Goal: Task Accomplishment & Management: Manage account settings

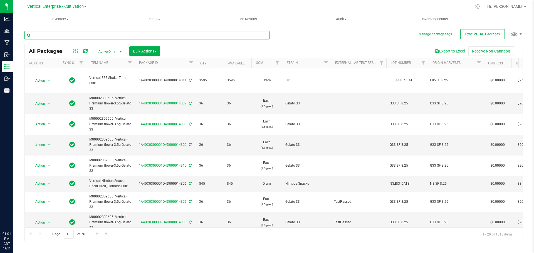
drag, startPoint x: 0, startPoint y: 0, endPoint x: 52, endPoint y: 38, distance: 64.7
click at [52, 38] on input "text" at bounding box center [146, 35] width 245 height 8
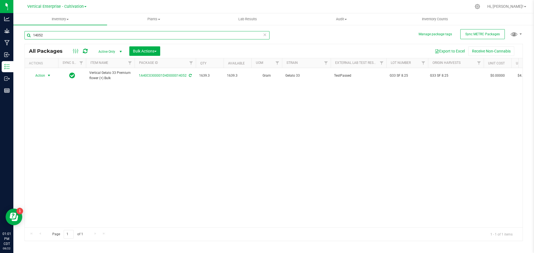
type input "14052"
click at [37, 76] on span "Action" at bounding box center [37, 76] width 15 height 8
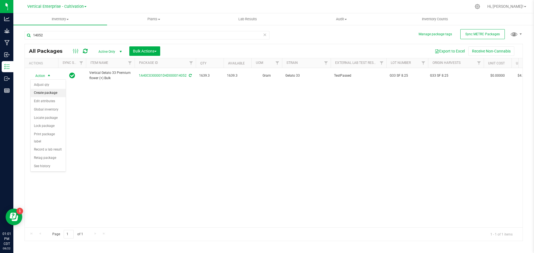
click at [41, 92] on li "Create package" at bounding box center [48, 93] width 35 height 8
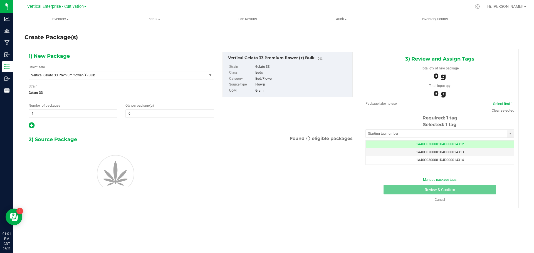
type input "0.0000"
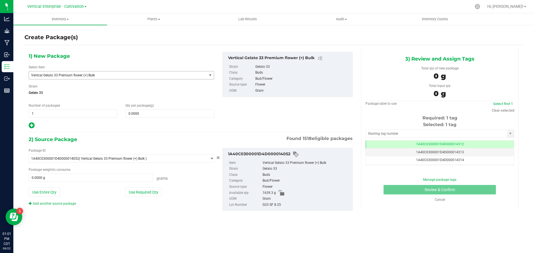
click at [59, 75] on span "Vertical Gelato 33 Premium flower (+) Bulk" at bounding box center [114, 75] width 167 height 4
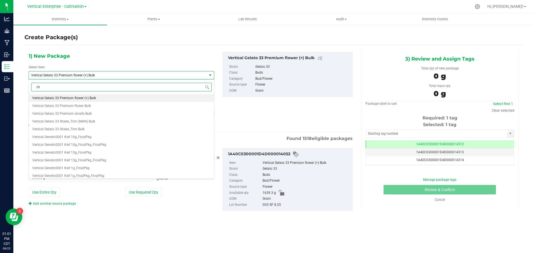
type input "c"
type input "gelato 33"
click at [65, 98] on span "M00002309605: Vertical-Premium flower-3.5g-Gelato 33" at bounding box center [74, 98] width 85 height 4
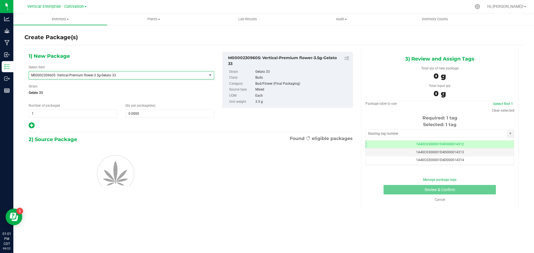
type input "0"
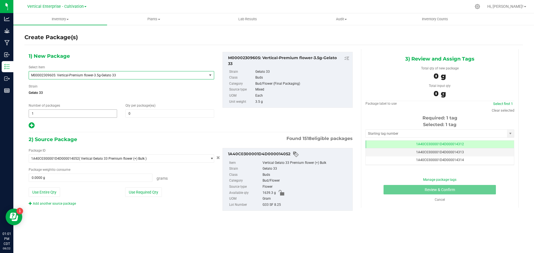
click at [32, 117] on span "1 1" at bounding box center [73, 114] width 88 height 8
click at [45, 113] on input "1" at bounding box center [73, 114] width 88 height 8
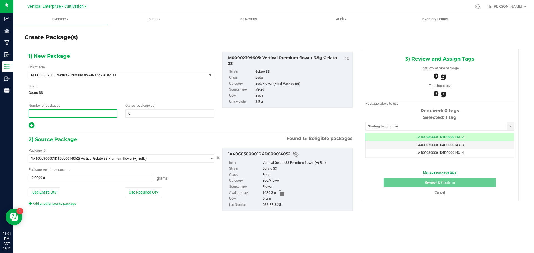
type input "2"
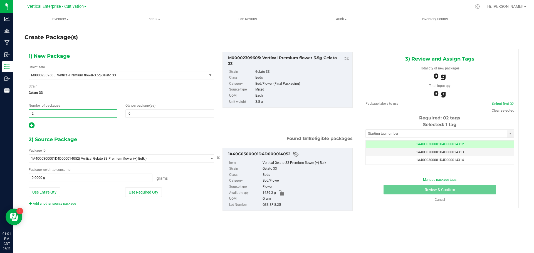
type input "2"
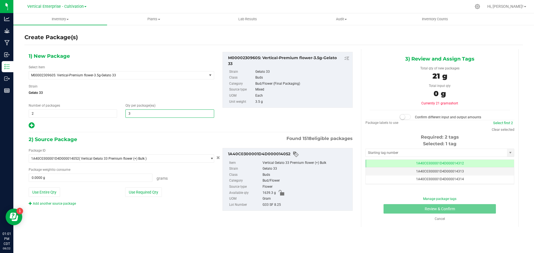
type input "36"
click at [148, 188] on button "Use Required Qty" at bounding box center [143, 192] width 37 height 9
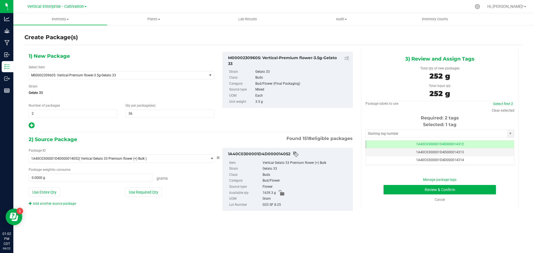
type input "252.0000 g"
click at [509, 104] on link "Select first 2" at bounding box center [503, 104] width 20 height 4
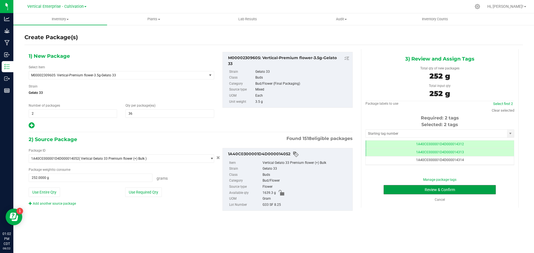
click at [470, 189] on button "Review & Confirm" at bounding box center [440, 189] width 112 height 9
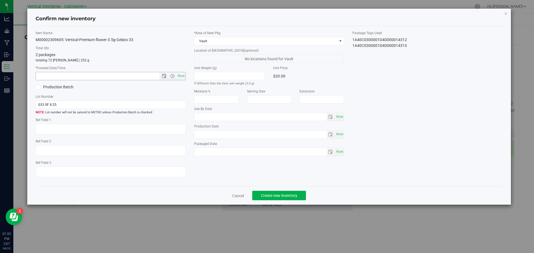
click at [181, 78] on span "Now" at bounding box center [180, 76] width 9 height 8
type input "8/22/2025 1:02 PM"
click at [270, 197] on span "Create new inventory" at bounding box center [279, 196] width 36 height 4
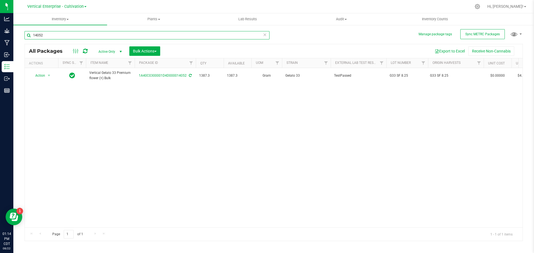
click at [53, 36] on input "14052" at bounding box center [146, 35] width 245 height 8
type input "1"
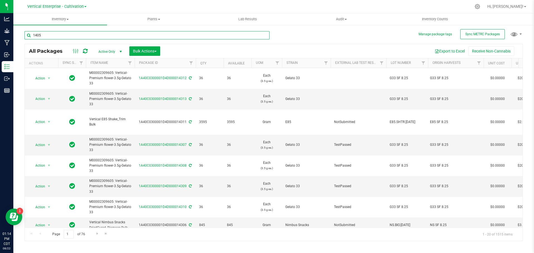
type input "14052"
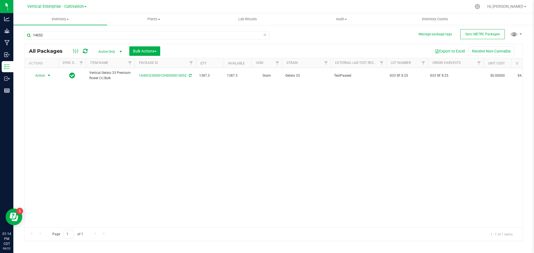
click at [39, 77] on span "Action" at bounding box center [37, 76] width 15 height 8
click at [40, 94] on li "Create package" at bounding box center [48, 93] width 35 height 8
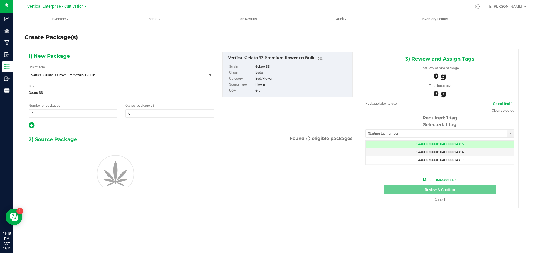
type input "0.0000"
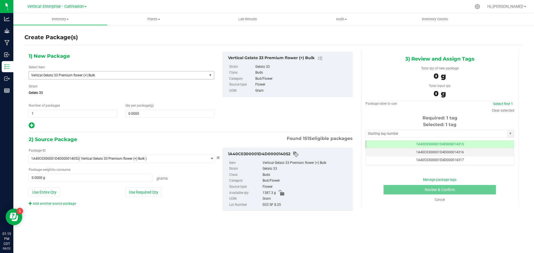
click at [86, 75] on span "Vertical Gelato 33 Premium flower (+) Bulk" at bounding box center [114, 75] width 167 height 4
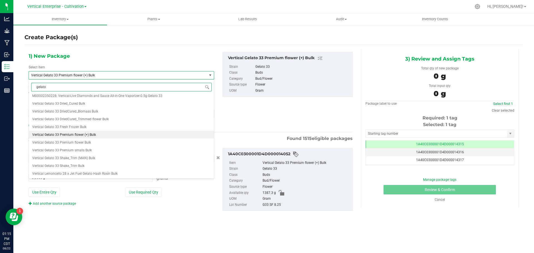
scroll to position [0, 0]
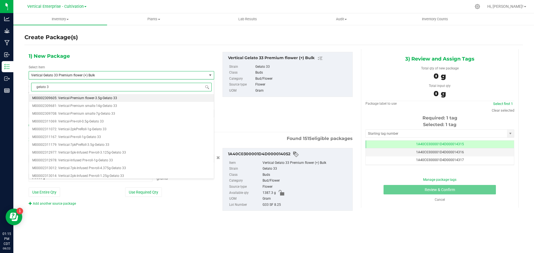
type input "gelato 33"
click at [77, 96] on span "M00002309605: Vertical-Premium flower-3.5g-Gelato 33" at bounding box center [74, 98] width 85 height 4
type input "0"
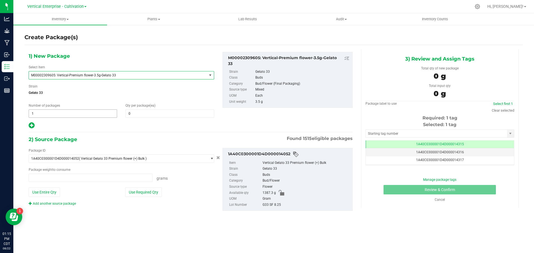
type input "0.0000 g"
click at [144, 113] on span "0 0" at bounding box center [169, 114] width 88 height 8
type input "36"
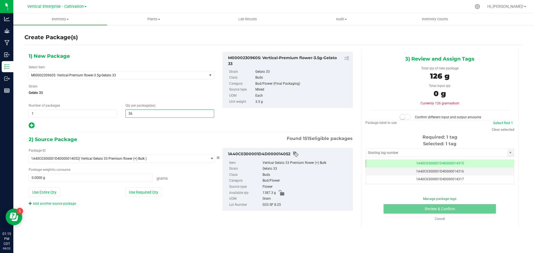
type input "36"
click at [142, 191] on button "Use Required Qty" at bounding box center [143, 192] width 37 height 9
type input "126.0000 g"
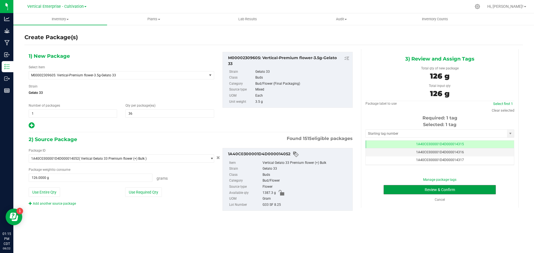
click at [470, 190] on button "Review & Confirm" at bounding box center [440, 189] width 112 height 9
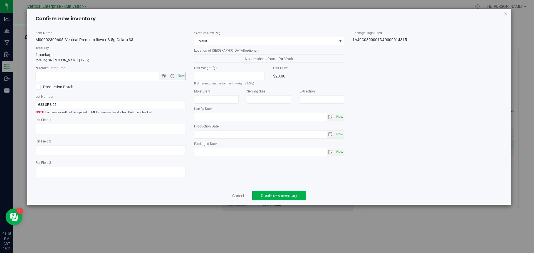
click at [181, 78] on span "Now" at bounding box center [180, 76] width 9 height 8
type input "8/22/2025 1:15 PM"
click at [279, 193] on button "Create new inventory" at bounding box center [279, 195] width 54 height 9
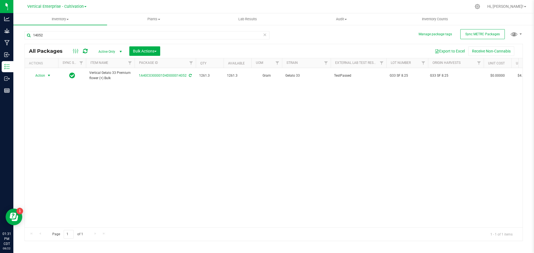
click at [41, 77] on span "Action" at bounding box center [37, 76] width 15 height 8
click at [48, 93] on li "Create package" at bounding box center [48, 93] width 35 height 8
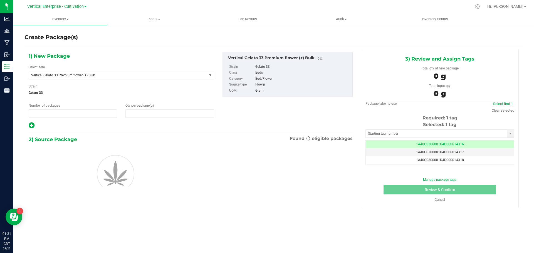
type input "1"
type input "0.0000"
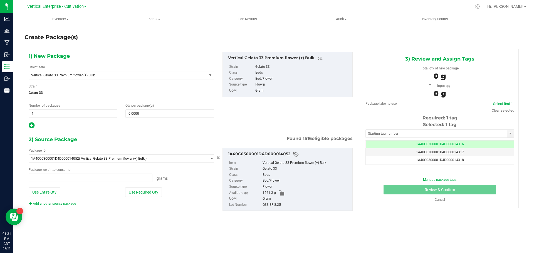
type input "0.0000 g"
click at [59, 76] on span "Vertical Gelato 33 Premium flower (+) Bulk" at bounding box center [114, 75] width 167 height 4
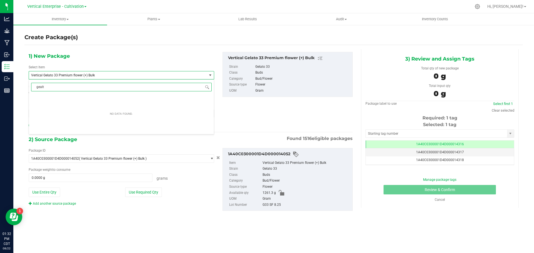
scroll to position [0, 0]
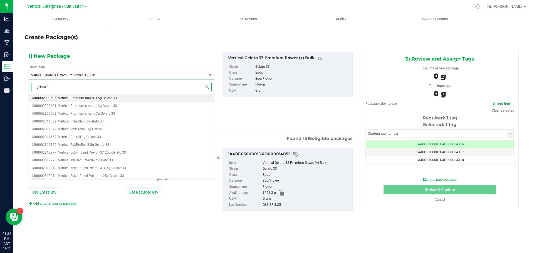
type input "gelato 33"
click at [78, 97] on span "M00002309605: Vertical-Premium flower-3.5g-Gelato 33" at bounding box center [74, 98] width 85 height 4
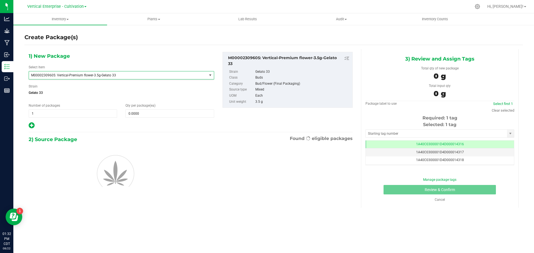
type input "0"
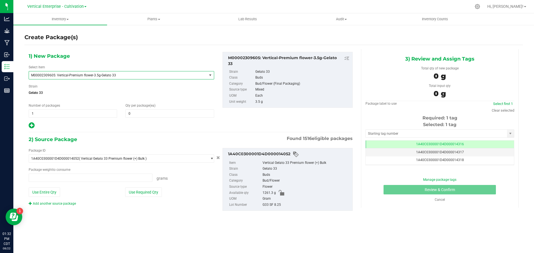
type input "0.0000 g"
click at [146, 112] on span "0 0" at bounding box center [169, 114] width 88 height 8
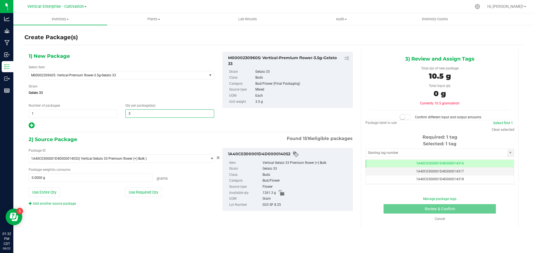
type input "36"
click at [139, 188] on button "Use Required Qty" at bounding box center [143, 192] width 37 height 9
type input "126.0000 g"
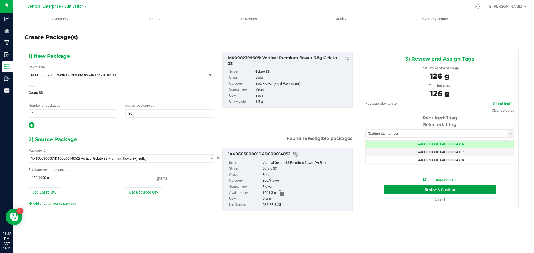
click at [443, 188] on button "Review & Confirm" at bounding box center [440, 189] width 112 height 9
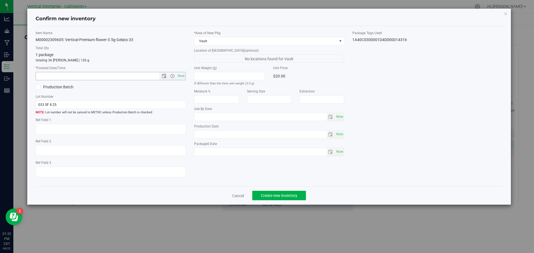
click at [181, 76] on span "Now" at bounding box center [180, 76] width 9 height 8
type input "8/22/2025 1:32 PM"
click at [261, 196] on span "Create new inventory" at bounding box center [279, 196] width 36 height 4
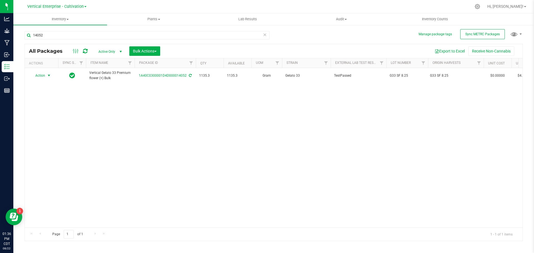
click at [36, 75] on span "Action" at bounding box center [37, 76] width 15 height 8
click at [35, 91] on li "Create package" at bounding box center [48, 93] width 35 height 8
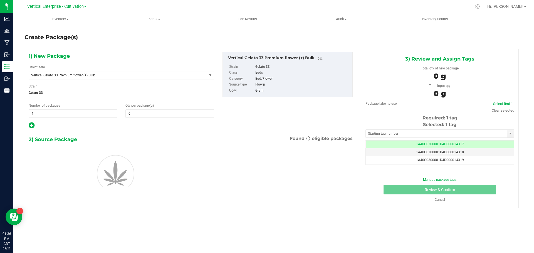
type input "0.0000"
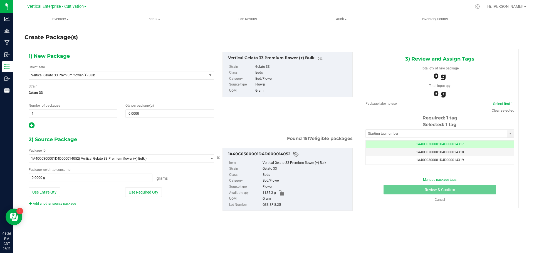
click at [96, 72] on span "Vertical Gelato 33 Premium flower (+) Bulk" at bounding box center [118, 75] width 178 height 8
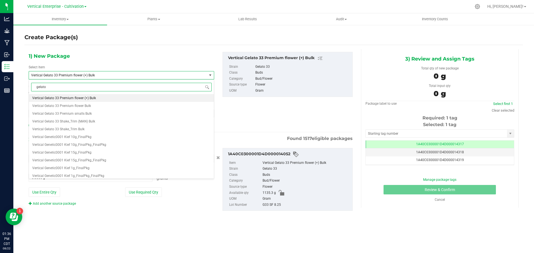
scroll to position [0, 0]
type input "gelato 33"
click at [91, 98] on span "M00002309605: Vertical-Premium flower-3.5g-Gelato 33" at bounding box center [74, 98] width 85 height 4
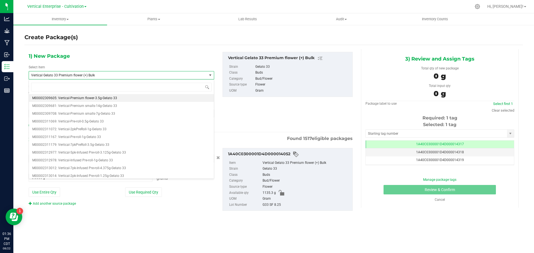
type input "0"
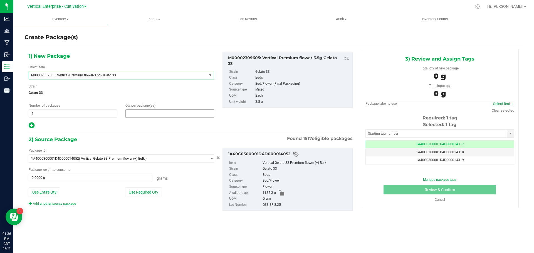
click at [160, 115] on span at bounding box center [169, 114] width 88 height 8
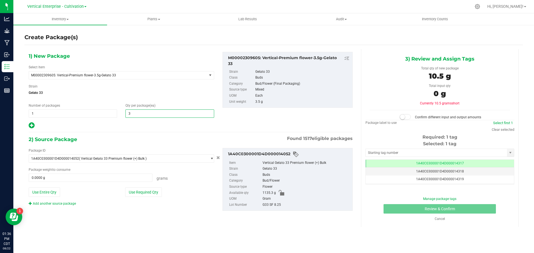
type input "36"
click at [140, 195] on button "Use Required Qty" at bounding box center [143, 192] width 37 height 9
type input "126.0000 g"
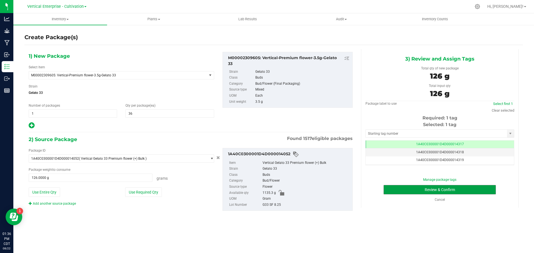
click at [472, 187] on button "Review & Confirm" at bounding box center [440, 189] width 112 height 9
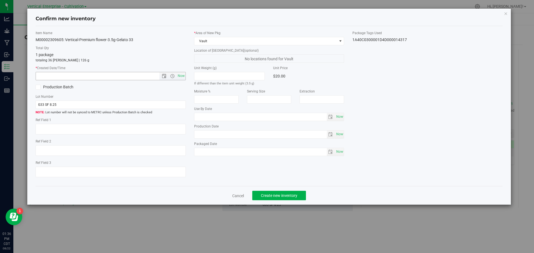
click at [179, 75] on span "Now" at bounding box center [180, 76] width 9 height 8
type input "8/22/2025 1:36 PM"
click at [286, 195] on span "Create new inventory" at bounding box center [279, 196] width 36 height 4
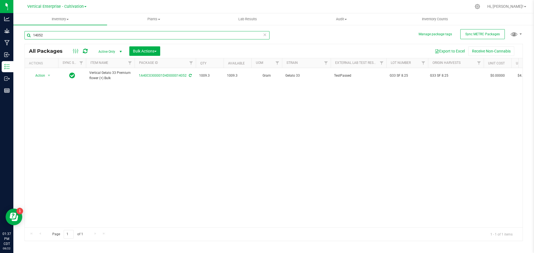
click at [62, 33] on input "14052" at bounding box center [146, 35] width 245 height 8
type input "1"
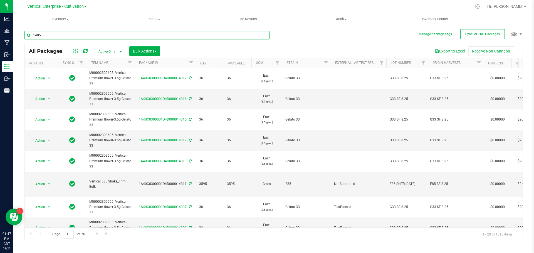
type input "14052"
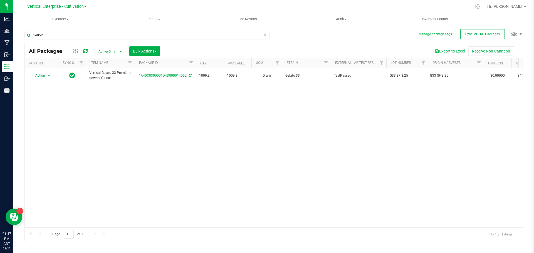
click at [48, 74] on span "select" at bounding box center [49, 75] width 4 height 4
click at [49, 95] on li "Create package" at bounding box center [48, 93] width 35 height 8
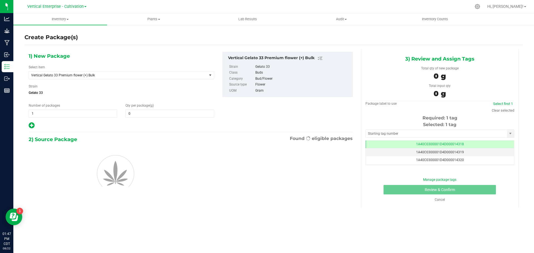
type input "0.0000"
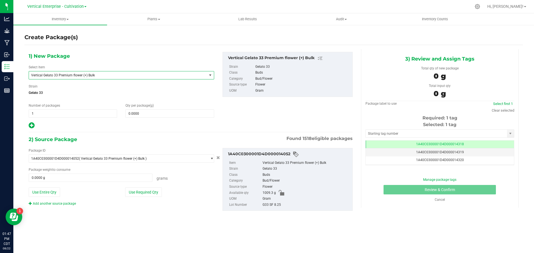
click at [84, 79] on span "Vertical Gelato 33 Premium flower (+) Bulk" at bounding box center [118, 75] width 178 height 8
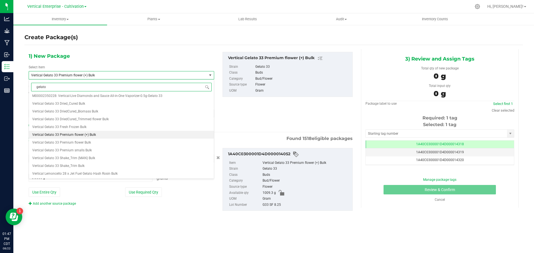
scroll to position [0, 0]
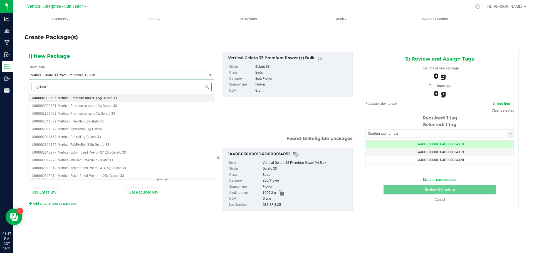
type input "gelato 33"
click at [88, 98] on span "M00002309605: Vertical-Premium flower-3.5g-Gelato 33" at bounding box center [74, 98] width 85 height 4
type input "0"
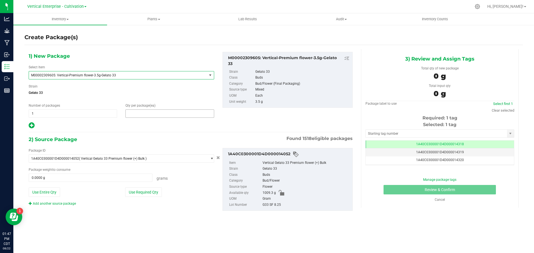
click at [149, 115] on span at bounding box center [169, 114] width 88 height 8
type input "13"
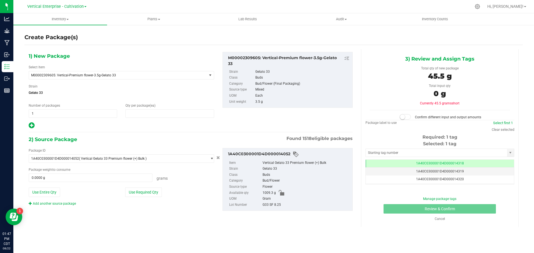
type input "13"
click at [148, 194] on button "Use Required Qty" at bounding box center [143, 192] width 37 height 9
type input "45.5000 g"
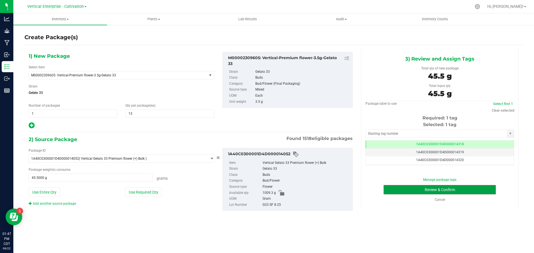
click at [447, 191] on button "Review & Confirm" at bounding box center [440, 189] width 112 height 9
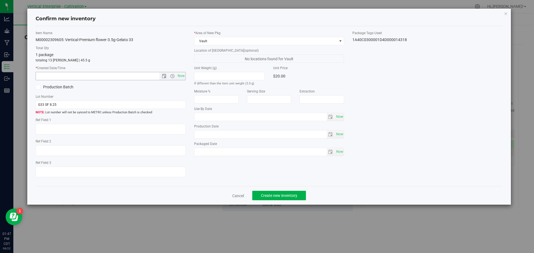
click at [182, 76] on span "Now" at bounding box center [180, 76] width 9 height 8
type input "8/22/2025 1:47 PM"
click at [291, 195] on span "Create new inventory" at bounding box center [279, 196] width 36 height 4
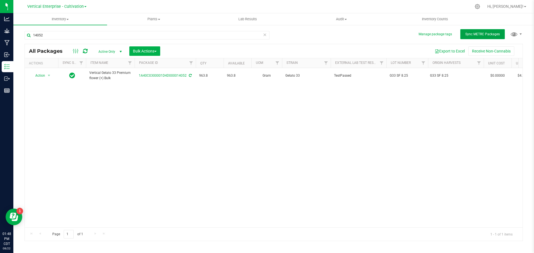
click at [468, 33] on span "Sync METRC Packages" at bounding box center [482, 34] width 34 height 4
click at [37, 77] on span "Action" at bounding box center [37, 76] width 15 height 8
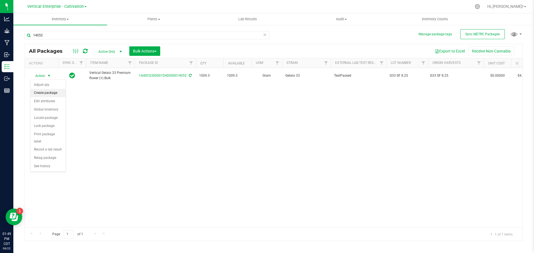
click at [39, 94] on li "Create package" at bounding box center [48, 93] width 35 height 8
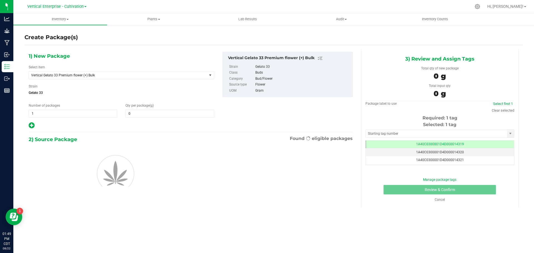
type input "0.0000"
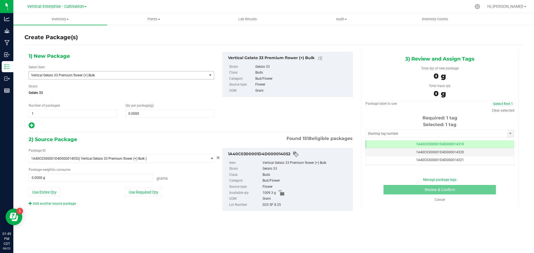
click at [60, 75] on span "Vertical Gelato 33 Premium flower (+) Bulk" at bounding box center [114, 75] width 167 height 4
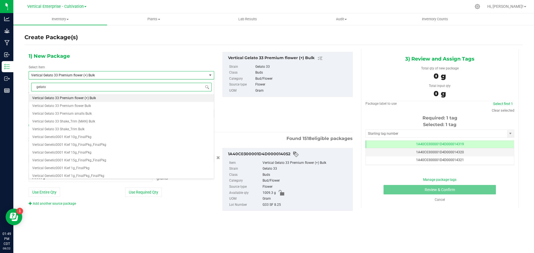
scroll to position [0, 0]
type input "gelato 33"
click at [108, 97] on span "M00002309605: Vertical-Premium flower-3.5g-Gelato 33" at bounding box center [74, 98] width 85 height 4
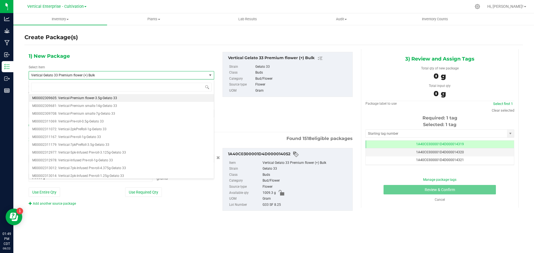
type input "0"
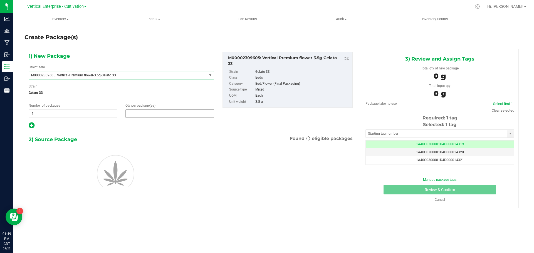
click at [140, 114] on span at bounding box center [169, 114] width 88 height 8
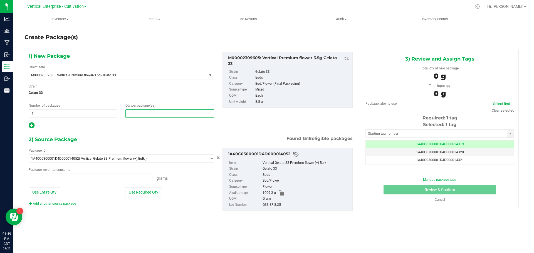
type input "0.0000 g"
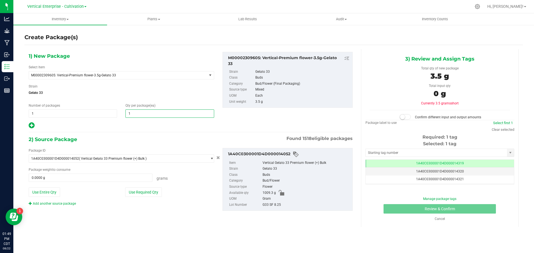
type input "14"
click at [135, 185] on div "Package ID 1A40C0300001D4D000014052 ( Vertical Gelato 33 Premium flower (+) Bul…" at bounding box center [121, 177] width 194 height 58
click at [130, 192] on button "Use Required Qty" at bounding box center [143, 192] width 37 height 9
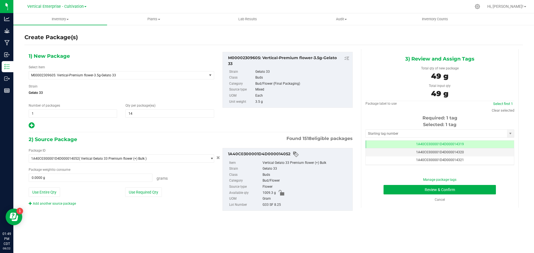
type input "49.0000 g"
click at [451, 194] on button "Review & Confirm" at bounding box center [440, 189] width 112 height 9
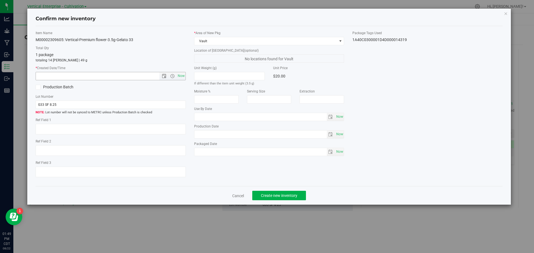
click at [180, 76] on span "Now" at bounding box center [180, 76] width 9 height 8
type input "8/22/2025 1:49 PM"
click at [302, 191] on button "Create new inventory" at bounding box center [279, 195] width 54 height 9
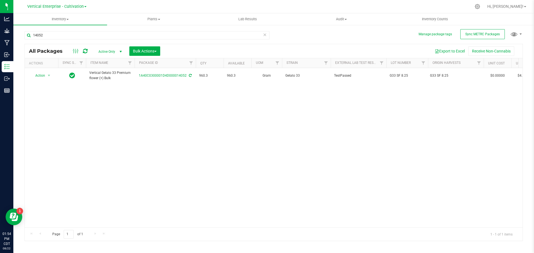
click at [197, 182] on div "Action Action Adjust qty Create package Edit attributes Global inventory Locate…" at bounding box center [274, 148] width 498 height 160
click at [67, 34] on input "14052" at bounding box center [146, 35] width 245 height 8
click at [40, 75] on span "Action" at bounding box center [37, 76] width 15 height 8
click at [39, 90] on li "Create package" at bounding box center [48, 93] width 35 height 8
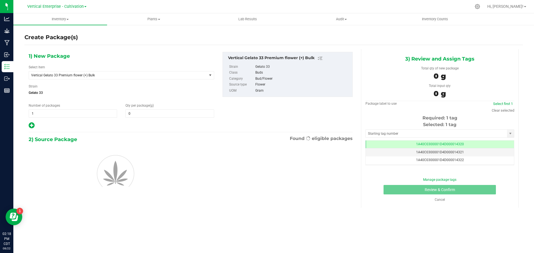
type input "0.0000"
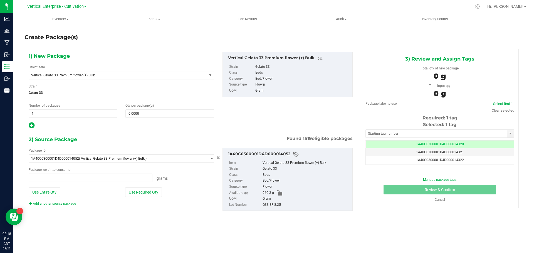
type input "0.0000 g"
click at [56, 78] on span "Vertical Gelato 33 Premium flower (+) Bulk" at bounding box center [118, 75] width 178 height 8
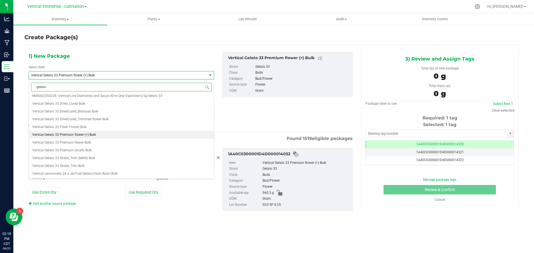
scroll to position [0, 0]
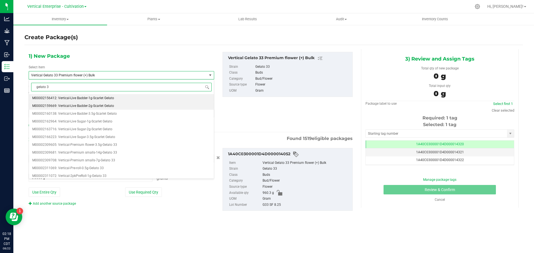
type input "gelato 33"
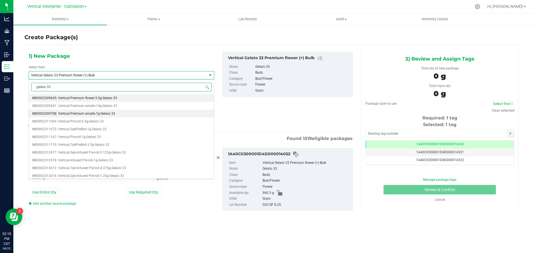
click at [64, 110] on li "M00002309708: Vertical-Premium smalls-7g-Gelato 33" at bounding box center [121, 114] width 185 height 8
type input "0"
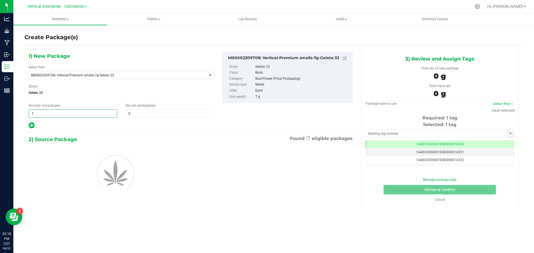
click at [62, 113] on span "1 1" at bounding box center [73, 114] width 88 height 8
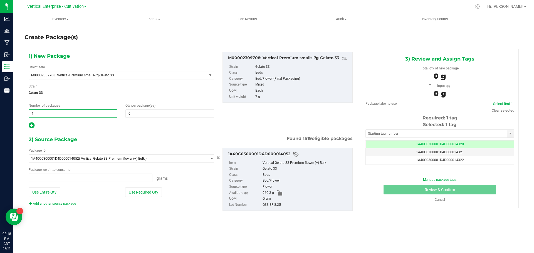
type input "0.0000 g"
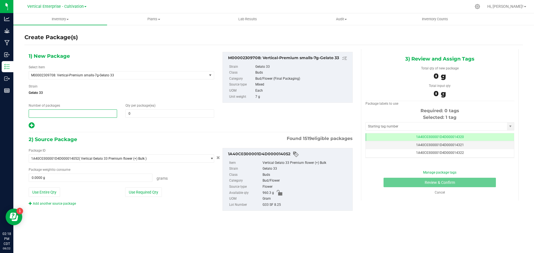
type input "2"
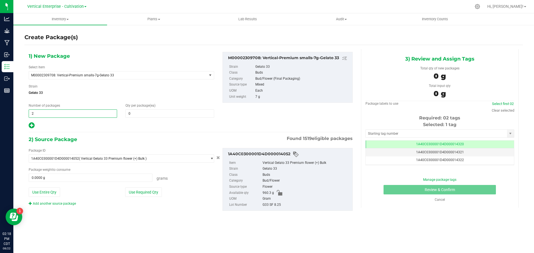
type input "2"
type input "18"
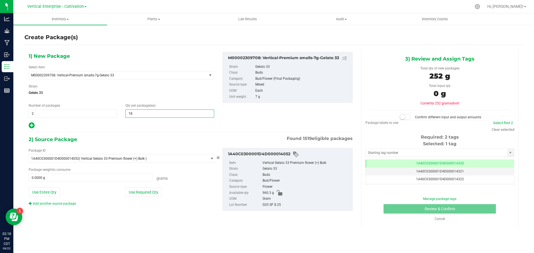
type input "18"
click at [133, 195] on button "Use Required Qty" at bounding box center [143, 192] width 37 height 9
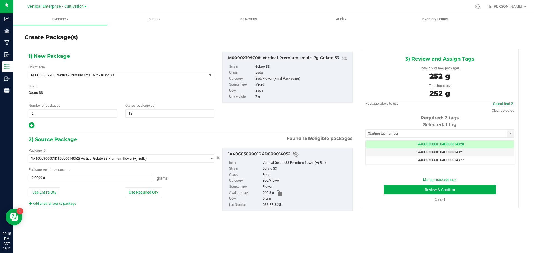
type input "252.0000 g"
click at [501, 101] on div "Select first 2" at bounding box center [503, 104] width 23 height 6
click at [502, 104] on link "Select first 2" at bounding box center [503, 104] width 20 height 4
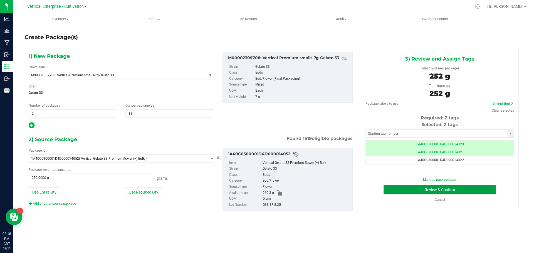
click at [483, 188] on button "Review & Confirm" at bounding box center [440, 189] width 112 height 9
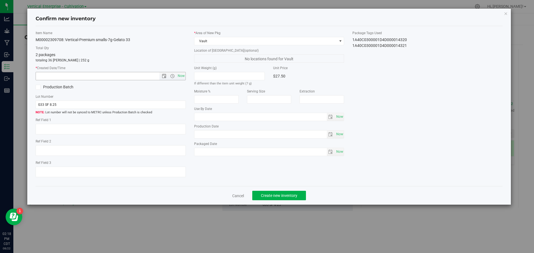
click at [181, 75] on span "Now" at bounding box center [180, 76] width 9 height 8
type input "8/22/2025 2:18 PM"
click at [278, 194] on span "Create new inventory" at bounding box center [279, 196] width 36 height 4
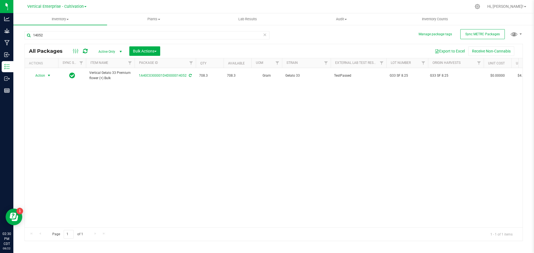
click at [43, 73] on span "Action" at bounding box center [37, 76] width 15 height 8
click at [41, 91] on li "Create package" at bounding box center [48, 93] width 35 height 8
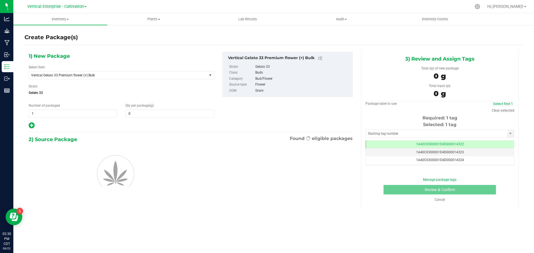
type input "0.0000"
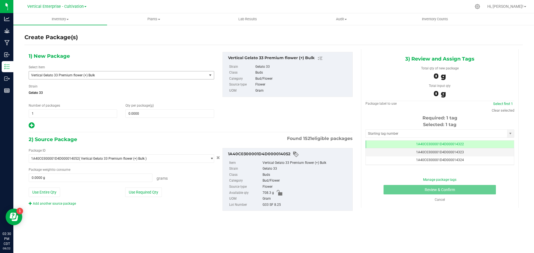
click at [72, 74] on span "Vertical Gelato 33 Premium flower (+) Bulk" at bounding box center [114, 75] width 167 height 4
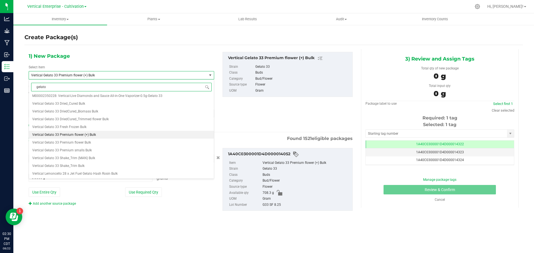
scroll to position [0, 0]
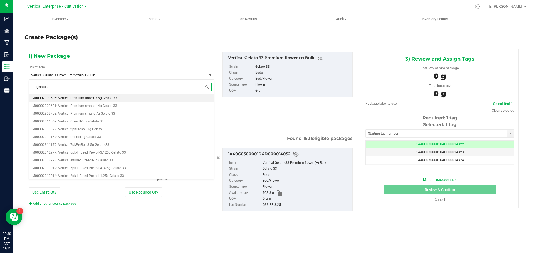
type input "gelato 33"
click at [74, 113] on span "M00002309708: Vertical-Premium smalls-7g-Gelato 33" at bounding box center [73, 114] width 83 height 4
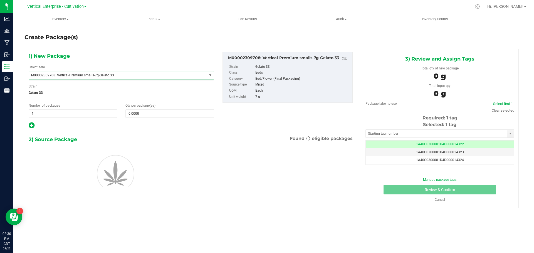
type input "0"
click at [140, 112] on span at bounding box center [169, 114] width 88 height 8
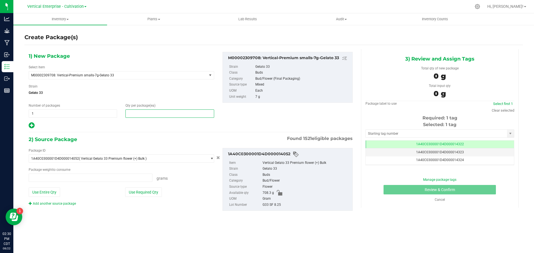
type input "0.0000 g"
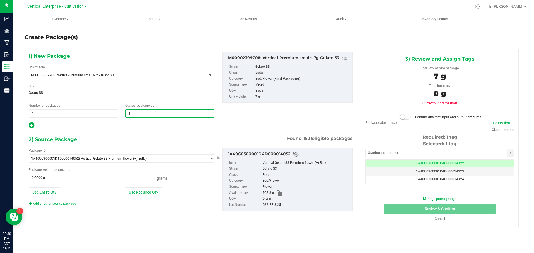
type input "18"
click at [148, 192] on button "Use Required Qty" at bounding box center [143, 192] width 37 height 9
type input "126.0000 g"
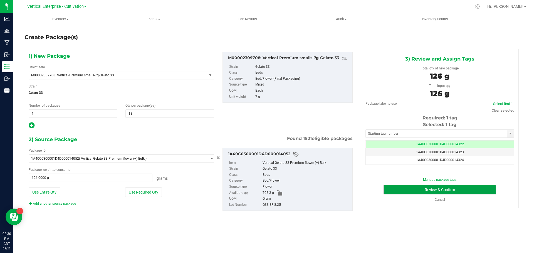
click at [468, 189] on button "Review & Confirm" at bounding box center [440, 189] width 112 height 9
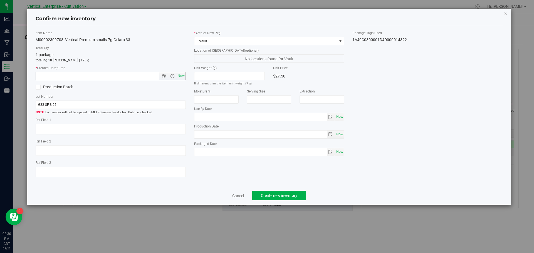
click at [178, 78] on span "Now" at bounding box center [180, 76] width 9 height 8
type input "8/22/2025 2:30 PM"
click at [283, 195] on span "Create new inventory" at bounding box center [279, 196] width 36 height 4
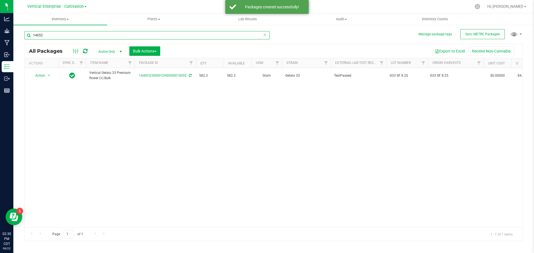
drag, startPoint x: 81, startPoint y: 36, endPoint x: 12, endPoint y: 36, distance: 69.3
click at [12, 36] on div "Analytics Grow Manufacturing Inbound Inventory Outbound Reports 02:30 PM CDT 08…" at bounding box center [267, 126] width 534 height 253
type input "14052"
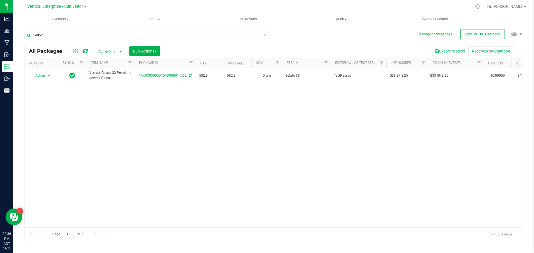
click at [37, 76] on span "Action" at bounding box center [37, 76] width 15 height 8
click at [41, 93] on li "Create package" at bounding box center [48, 93] width 35 height 8
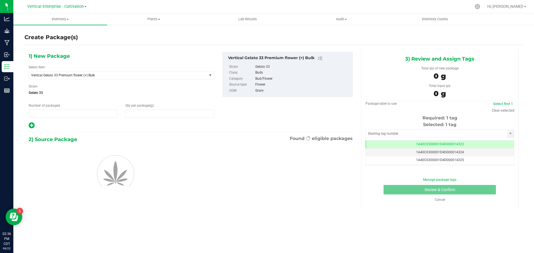
type input "1"
type input "0.0000"
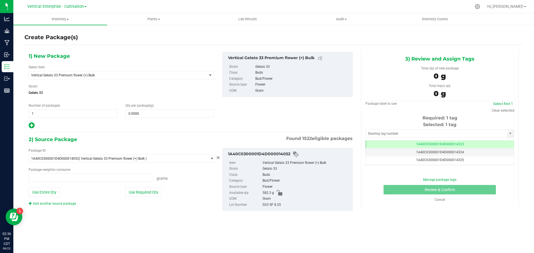
type input "0.0000 g"
click at [63, 74] on span "Vertical Gelato 33 Premium flower (+) Bulk" at bounding box center [114, 75] width 167 height 4
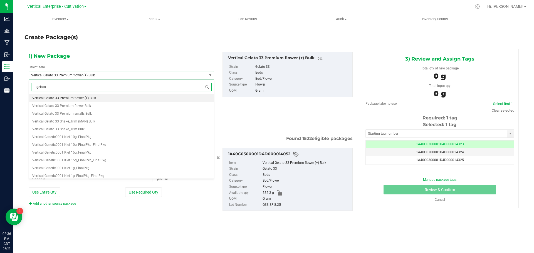
scroll to position [0, 0]
type input "gelato 33"
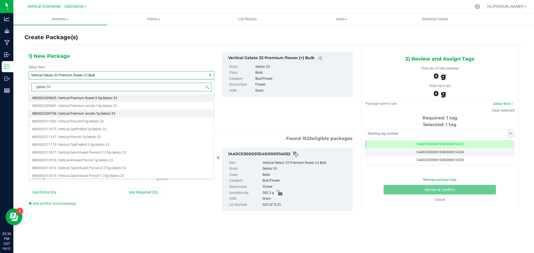
click at [91, 112] on span "M00002309708: Vertical-Premium smalls-7g-Gelato 33" at bounding box center [73, 114] width 83 height 4
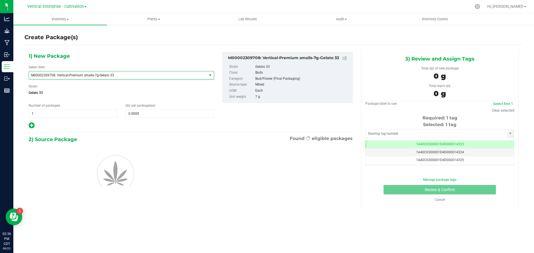
type input "0"
click at [134, 115] on span at bounding box center [169, 114] width 88 height 8
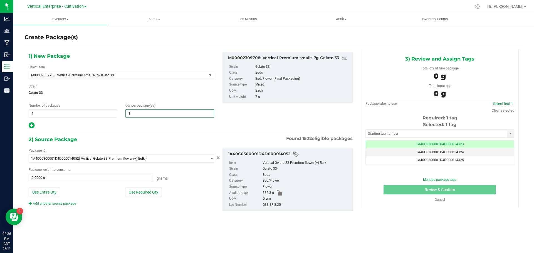
type input "18"
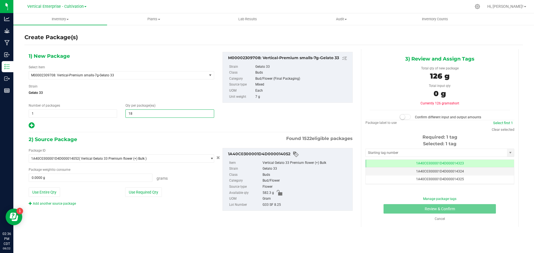
type input "18"
drag, startPoint x: 135, startPoint y: 191, endPoint x: 139, endPoint y: 193, distance: 4.0
click at [135, 191] on button "Use Required Qty" at bounding box center [143, 192] width 37 height 9
type input "126.0000 g"
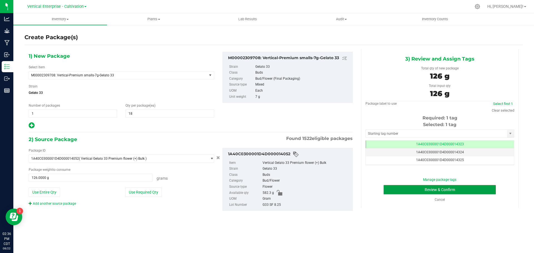
click at [430, 194] on button "Review & Confirm" at bounding box center [440, 189] width 112 height 9
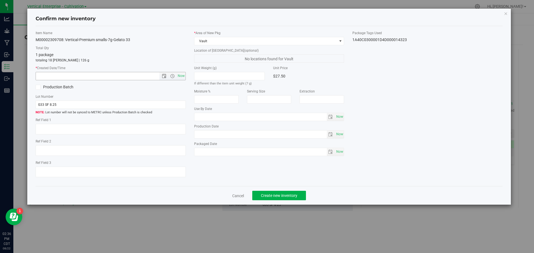
click at [178, 75] on span "Now" at bounding box center [180, 76] width 9 height 8
type input "8/22/2025 2:36 PM"
click at [279, 195] on span "Create new inventory" at bounding box center [279, 196] width 36 height 4
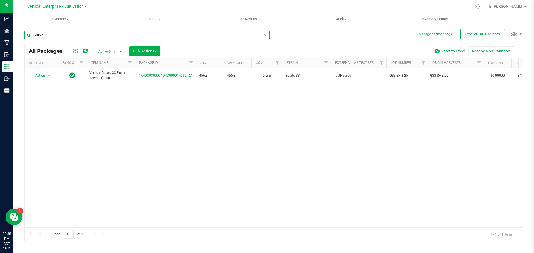
click at [57, 38] on input "14052" at bounding box center [146, 35] width 245 height 8
type input "1"
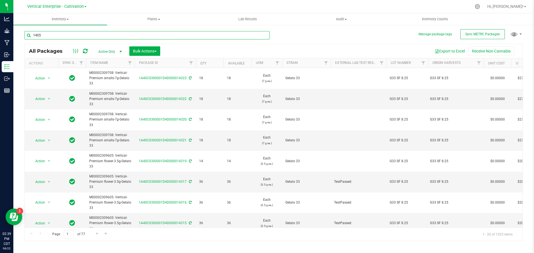
type input "14052"
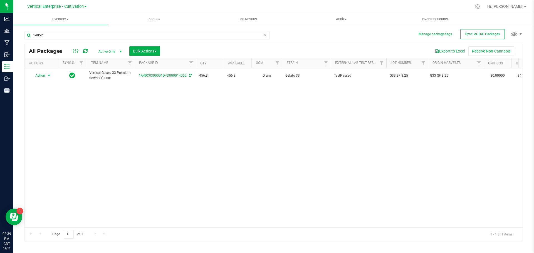
click at [40, 79] on span "Action" at bounding box center [37, 76] width 15 height 8
click at [38, 92] on li "Create package" at bounding box center [48, 93] width 35 height 8
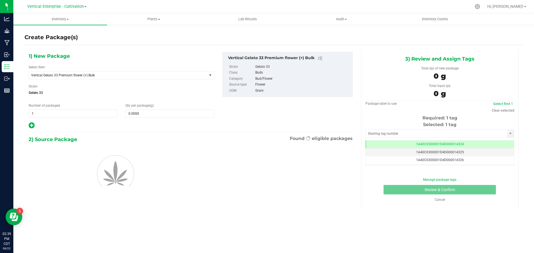
scroll to position [0, 0]
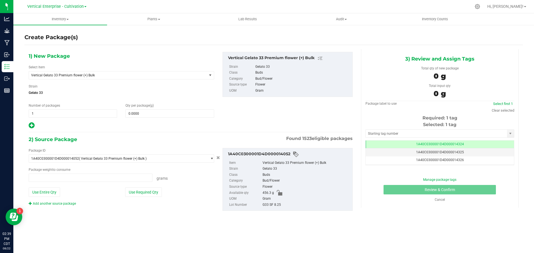
type input "0.0000 g"
click at [73, 74] on span "Vertical Gelato 33 Premium flower (+) Bulk" at bounding box center [114, 75] width 167 height 4
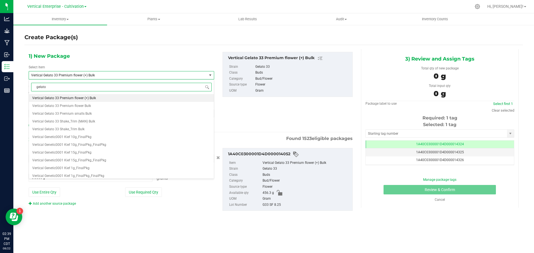
scroll to position [0, 0]
type input "gelato 33"
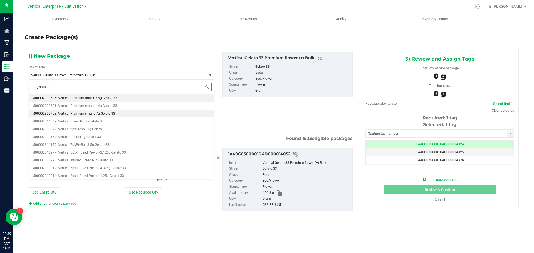
click at [77, 113] on span "M00002309708: Vertical-Premium smalls-7g-Gelato 33" at bounding box center [73, 114] width 83 height 4
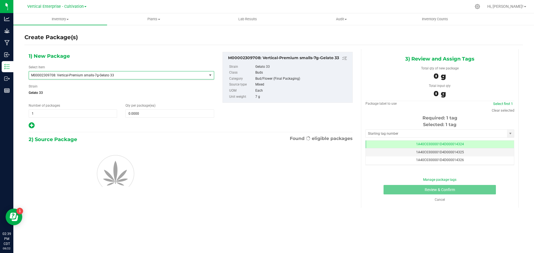
type input "0"
click at [142, 115] on span at bounding box center [169, 114] width 88 height 8
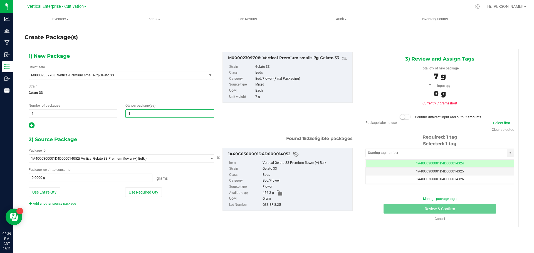
type input "18"
click at [139, 194] on button "Use Required Qty" at bounding box center [143, 192] width 37 height 9
type input "126.0000 g"
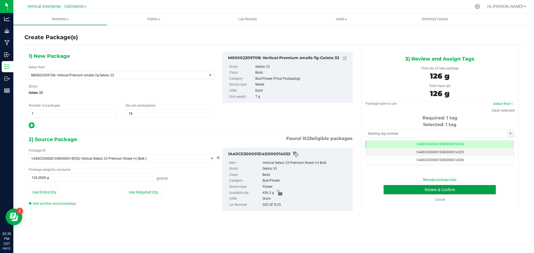
click at [438, 186] on button "Review & Confirm" at bounding box center [440, 189] width 112 height 9
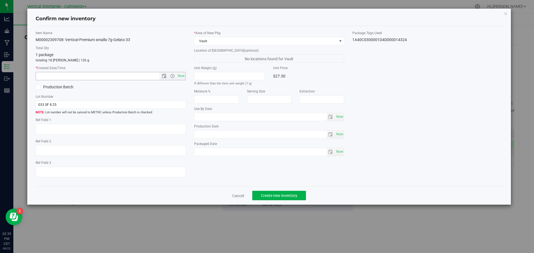
click at [180, 75] on span "Now" at bounding box center [180, 76] width 9 height 8
type input "8/22/2025 2:39 PM"
click at [302, 193] on button "Create new inventory" at bounding box center [279, 195] width 54 height 9
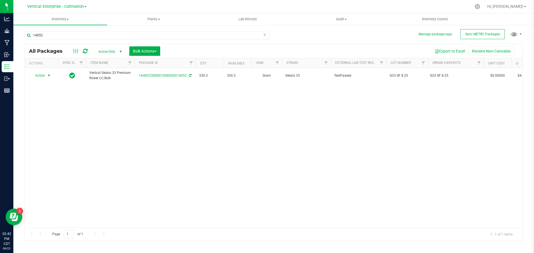
click at [38, 76] on span "Action" at bounding box center [37, 76] width 15 height 8
click at [39, 93] on li "Create package" at bounding box center [48, 93] width 35 height 8
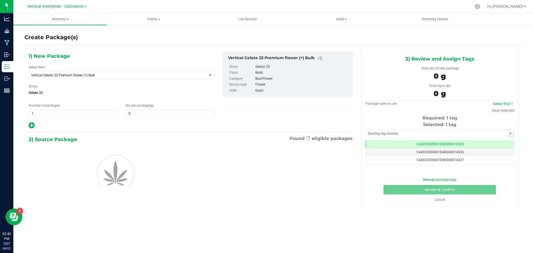
type input "0.0000"
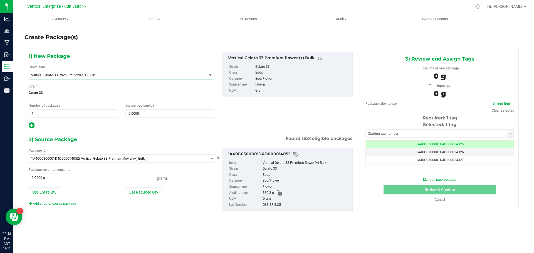
click at [83, 74] on span "Vertical Gelato 33 Premium flower (+) Bulk" at bounding box center [114, 75] width 167 height 4
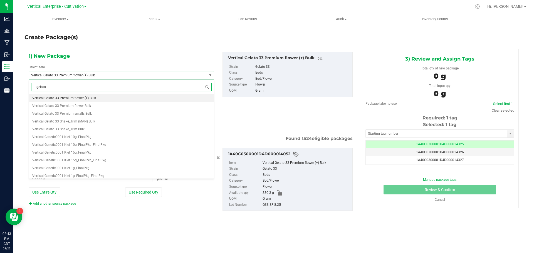
scroll to position [0, 0]
type input "gelato 33"
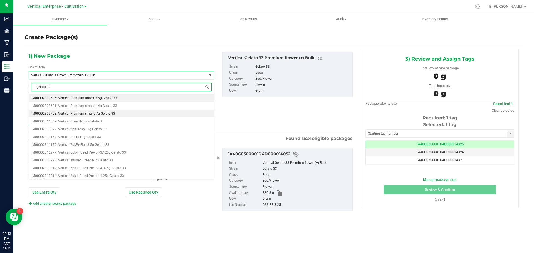
click at [78, 114] on span "M00002309708: Vertical-Premium smalls-7g-Gelato 33" at bounding box center [73, 114] width 83 height 4
type input "0"
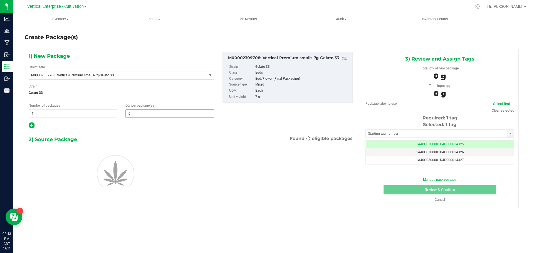
click at [148, 117] on span "0 0" at bounding box center [169, 114] width 88 height 8
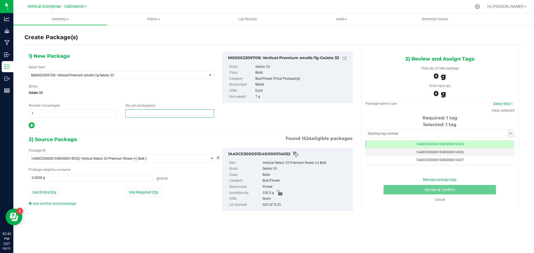
type input "7"
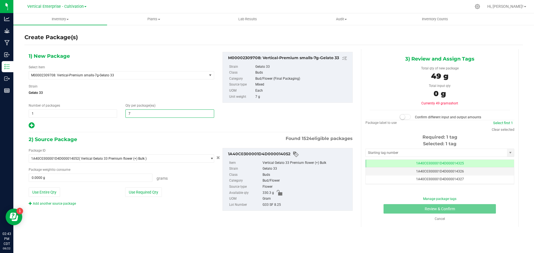
type input "7"
click at [140, 193] on button "Use Required Qty" at bounding box center [143, 192] width 37 height 9
type input "49.0000 g"
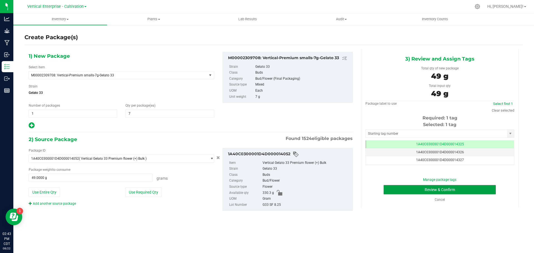
click at [429, 190] on button "Review & Confirm" at bounding box center [440, 189] width 112 height 9
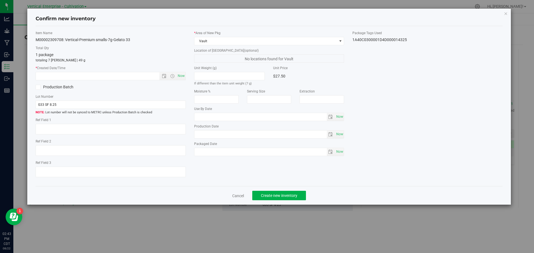
click at [180, 72] on span "Now" at bounding box center [180, 76] width 9 height 8
type input "8/22/2025 2:43 PM"
click at [285, 196] on span "Create new inventory" at bounding box center [279, 196] width 36 height 4
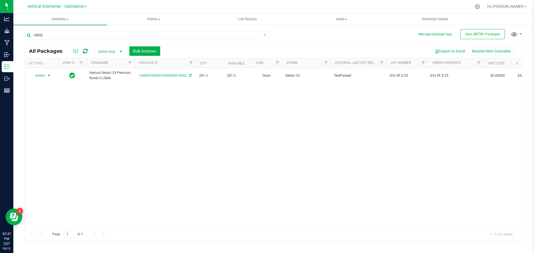
click at [36, 77] on span "Action" at bounding box center [37, 76] width 15 height 8
click at [35, 95] on li "Create package" at bounding box center [48, 93] width 35 height 8
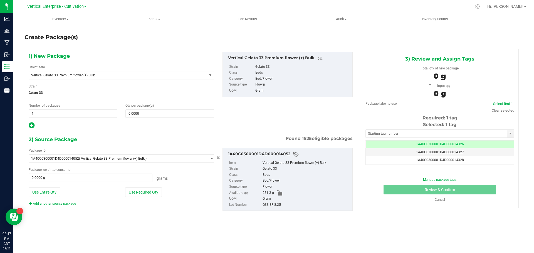
scroll to position [0, 0]
click at [79, 73] on span "Vertical Gelato 33 Premium flower (+) Bulk" at bounding box center [114, 75] width 167 height 4
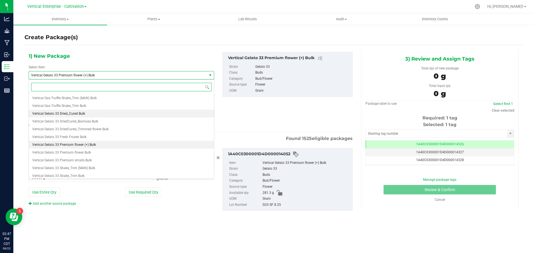
scroll to position [15490, 0]
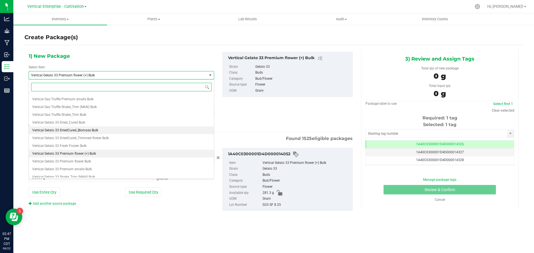
click at [83, 131] on span "Vertical Gelato 33 DriedCured_Biomass Bulk" at bounding box center [65, 131] width 66 height 4
type input "0.0000"
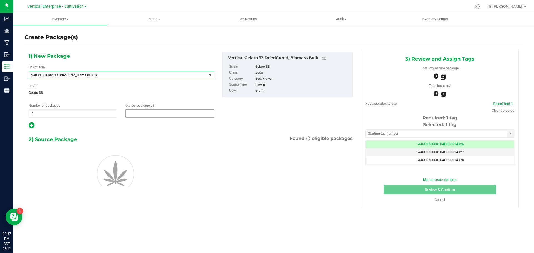
click at [148, 113] on span at bounding box center [169, 114] width 88 height 8
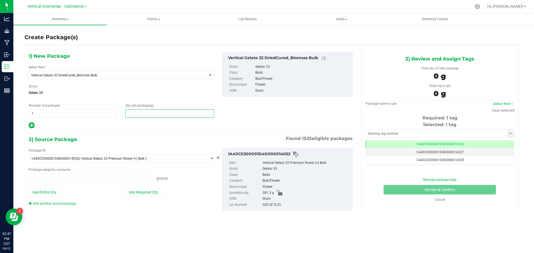
type input "0.0000 g"
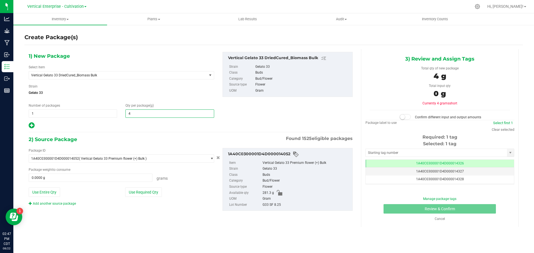
type input "40"
type input "40.0000"
click at [149, 194] on button "Use Required Qty" at bounding box center [143, 192] width 37 height 9
type input "40.0000 g"
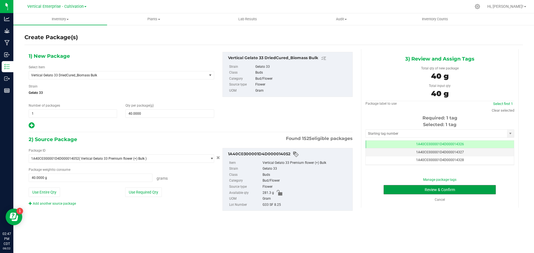
click at [454, 189] on button "Review & Confirm" at bounding box center [440, 189] width 112 height 9
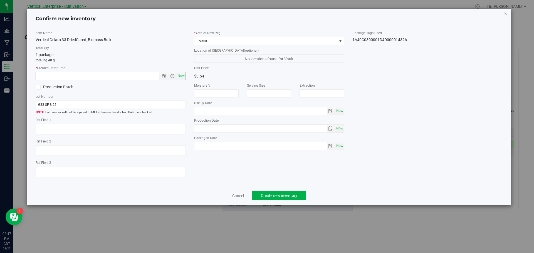
click at [179, 76] on span "Now" at bounding box center [180, 76] width 9 height 8
type input "8/22/2025 2:47 PM"
click at [47, 88] on label "Production Batch" at bounding box center [71, 87] width 71 height 6
click at [0, 0] on input "Production Batch" at bounding box center [0, 0] width 0 height 0
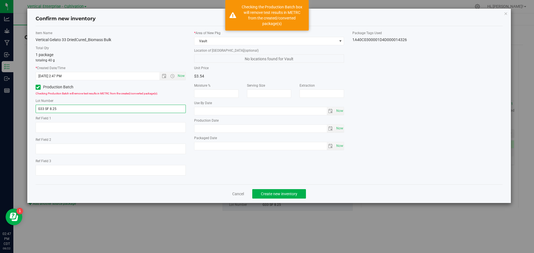
click at [62, 110] on input "G33 SF 8.25" at bounding box center [111, 109] width 150 height 8
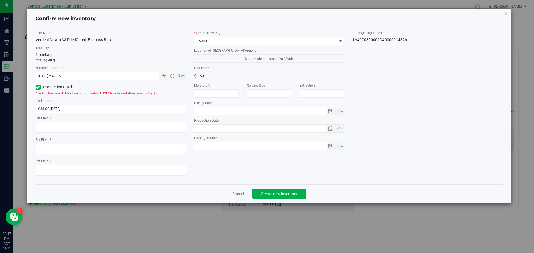
type input "G33.QC.8.22.25"
click at [285, 193] on span "Create new inventory" at bounding box center [279, 194] width 36 height 4
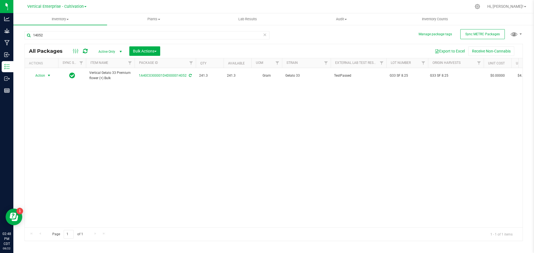
click at [38, 76] on span "Action" at bounding box center [37, 76] width 15 height 8
click at [40, 93] on li "Create package" at bounding box center [48, 93] width 35 height 8
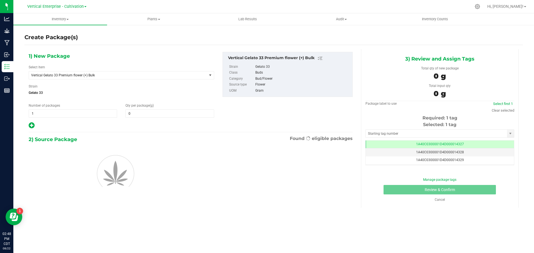
type input "0.0000"
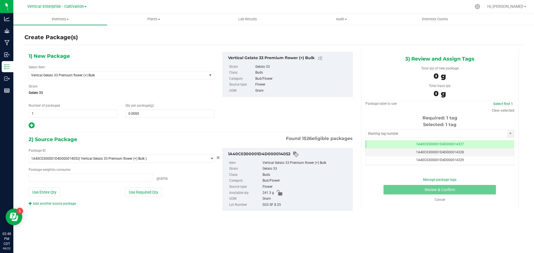
type input "0.0000 g"
click at [78, 77] on span "Vertical Gelato 33 Premium flower (+) Bulk" at bounding box center [114, 75] width 167 height 4
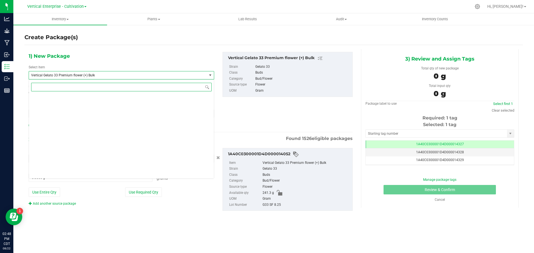
scroll to position [15545, 0]
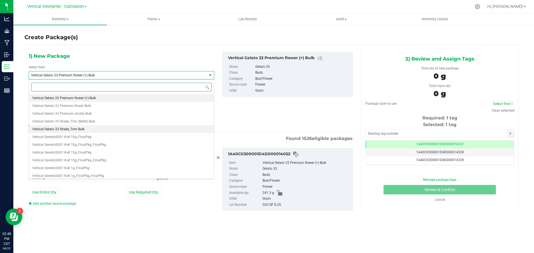
click at [80, 128] on span "Vertical Gelato 33 Shake_Trim Bulk" at bounding box center [58, 129] width 52 height 4
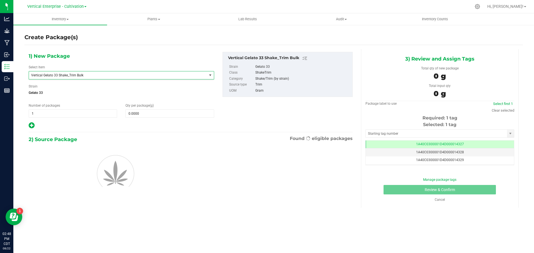
type input "0.0000"
click at [166, 118] on span "0.0000 0" at bounding box center [169, 114] width 88 height 8
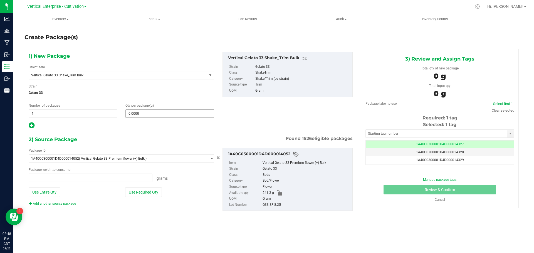
type input "0.0000 g"
click at [166, 114] on span at bounding box center [169, 114] width 88 height 8
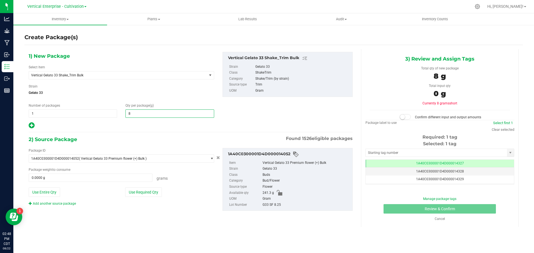
type input "80"
type input "80.0000"
click at [41, 191] on button "Use Entire Qty" at bounding box center [44, 192] width 31 height 9
type input "241.3000 g"
click at [406, 118] on span at bounding box center [405, 117] width 11 height 6
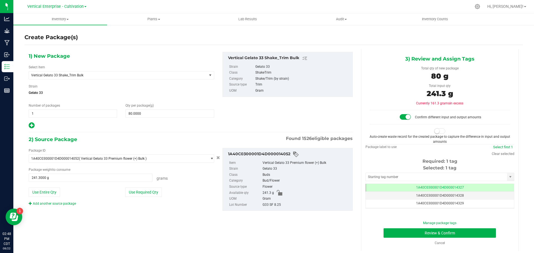
click at [435, 130] on small at bounding box center [436, 131] width 5 height 5
click at [469, 237] on button "Review & Confirm" at bounding box center [440, 233] width 112 height 9
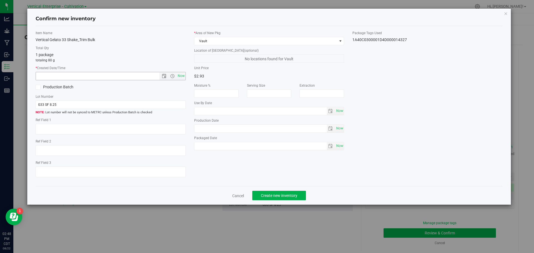
click at [179, 74] on span "Now" at bounding box center [180, 76] width 9 height 8
type input "8/22/2025 2:48 PM"
click at [45, 85] on div "Production Batch" at bounding box center [70, 87] width 79 height 8
click at [40, 88] on span at bounding box center [38, 87] width 5 height 5
click at [0, 0] on input "Production Batch" at bounding box center [0, 0] width 0 height 0
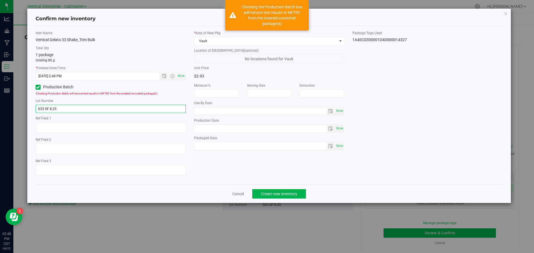
click at [62, 111] on input "G33 SF 8.25" at bounding box center [111, 109] width 150 height 8
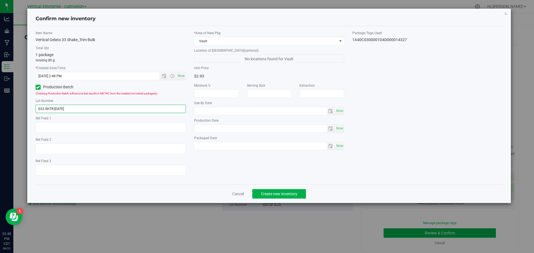
type input "G33.SHTR.8.22.25"
click at [296, 196] on span "Create new inventory" at bounding box center [279, 194] width 36 height 4
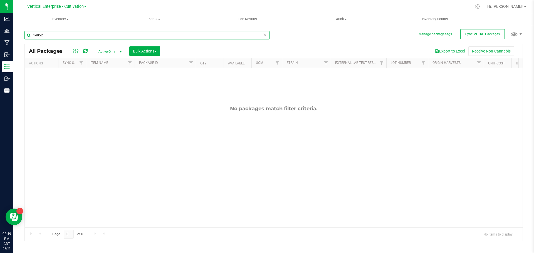
drag, startPoint x: 51, startPoint y: 34, endPoint x: 0, endPoint y: 36, distance: 51.5
click at [0, 36] on div "Analytics Grow Manufacturing Inbound Inventory Outbound Reports 02:49 PM CDT 08…" at bounding box center [267, 126] width 534 height 253
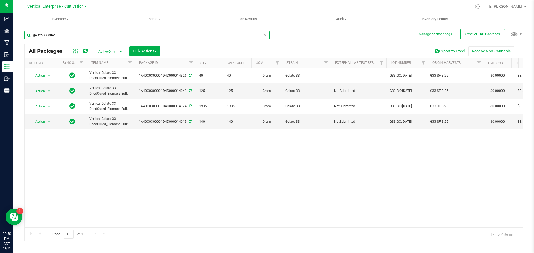
type input "gelato 33 dried"
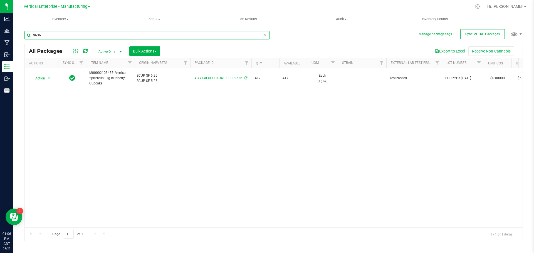
click at [62, 36] on input "9636" at bounding box center [146, 35] width 245 height 8
type input "9"
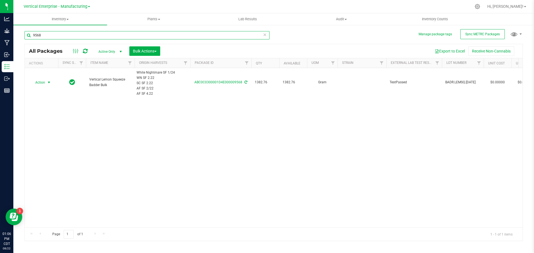
type input "9568"
click at [38, 82] on span "Action" at bounding box center [37, 83] width 15 height 8
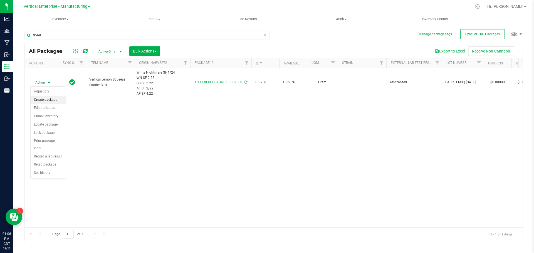
click at [43, 99] on li "Create package" at bounding box center [48, 100] width 35 height 8
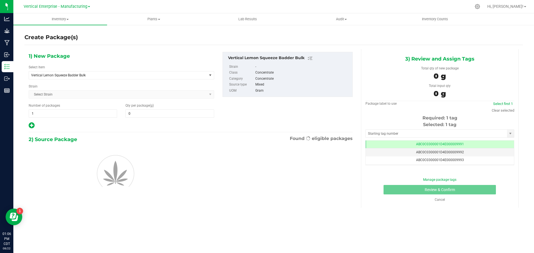
type input "0.0000"
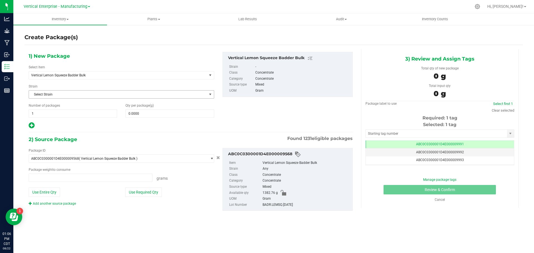
type input "0.0000 g"
click at [61, 76] on span "Vertical Lemon Squeeze Badder Bulk" at bounding box center [114, 75] width 167 height 4
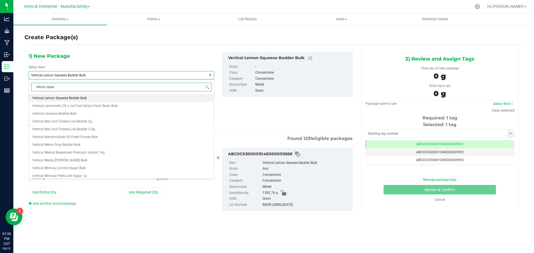
type input "lemon squee"
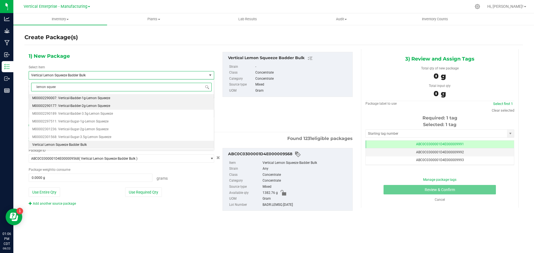
click at [80, 105] on span "M00002290177: Vertical-Badder-2g-Lemon Squeeze" at bounding box center [71, 106] width 78 height 4
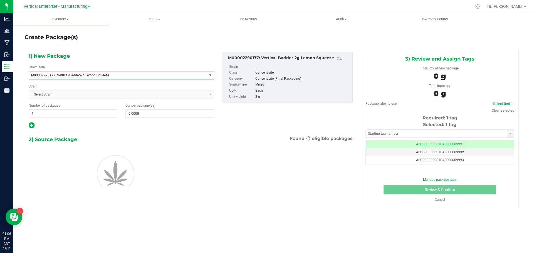
type input "0"
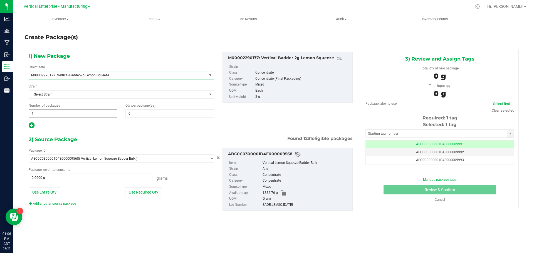
click at [56, 112] on span "1 1" at bounding box center [73, 114] width 88 height 8
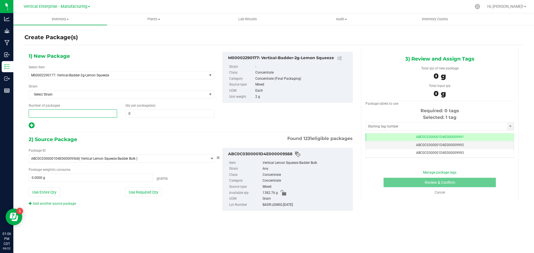
type input "3"
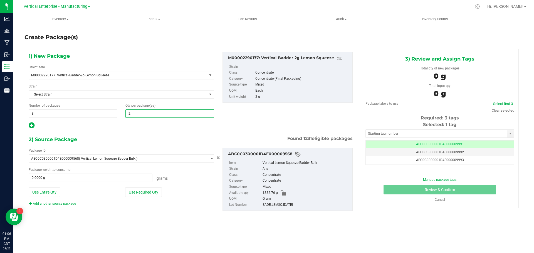
type input "20"
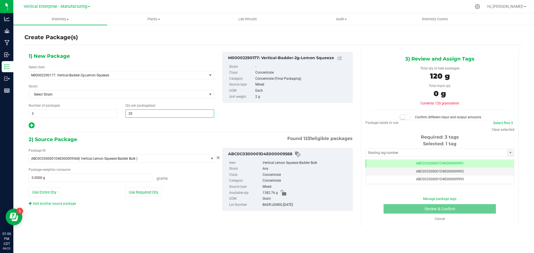
type input "20"
click at [149, 190] on button "Use Required Qty" at bounding box center [143, 192] width 37 height 9
type input "120.0000 g"
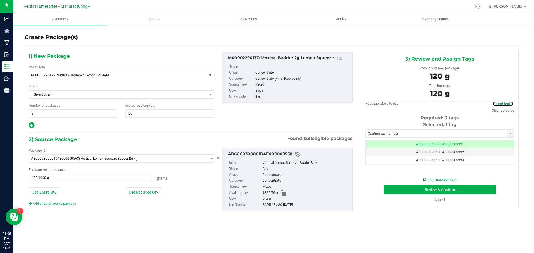
click at [500, 103] on link "Select first 3" at bounding box center [503, 104] width 20 height 4
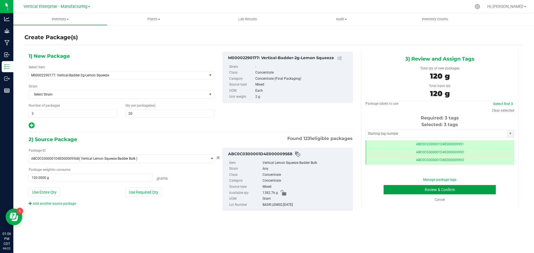
click at [460, 187] on button "Review & Confirm" at bounding box center [440, 189] width 112 height 9
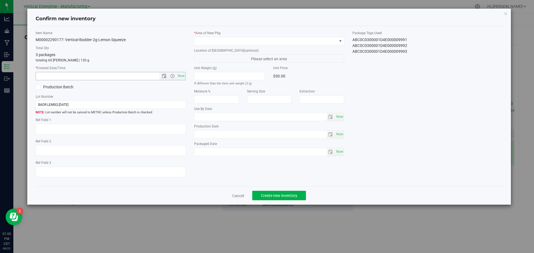
click at [180, 76] on span "Now" at bounding box center [180, 76] width 9 height 8
type input "[DATE] 1:07 PM"
click at [206, 38] on span at bounding box center [265, 41] width 143 height 8
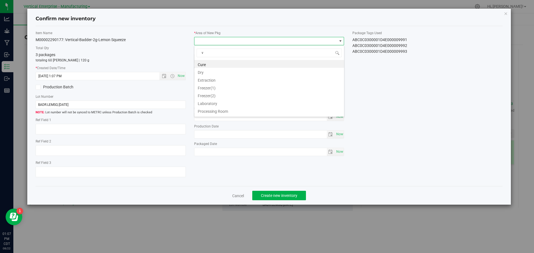
type input "va"
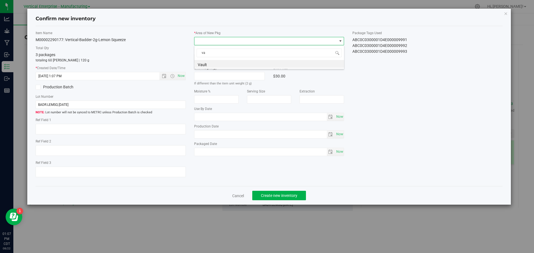
click at [214, 62] on li "Vault" at bounding box center [269, 64] width 150 height 8
click at [299, 197] on button "Create new inventory" at bounding box center [279, 195] width 54 height 9
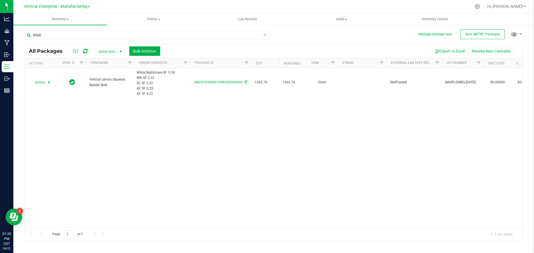
click at [41, 81] on span "Action" at bounding box center [37, 83] width 15 height 8
click at [44, 97] on li "Create package" at bounding box center [48, 100] width 35 height 8
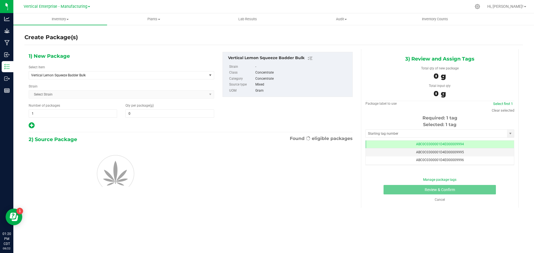
type input "0.0000"
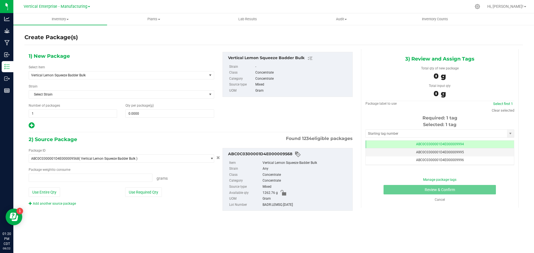
type input "0.0000 g"
click at [67, 74] on span "Vertical Lemon Squeeze Badder Bulk" at bounding box center [114, 75] width 167 height 4
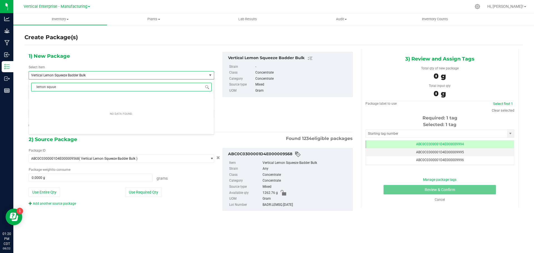
scroll to position [0, 0]
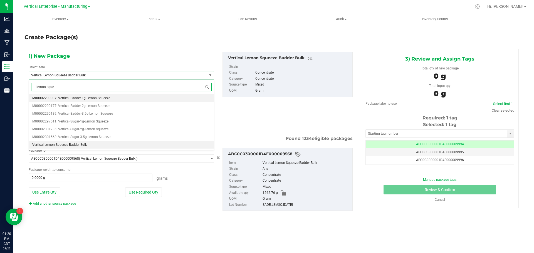
type input "lemon squee"
click at [77, 106] on span "M00002290177: Vertical-Badder-2g-Lemon Squeeze" at bounding box center [71, 106] width 78 height 4
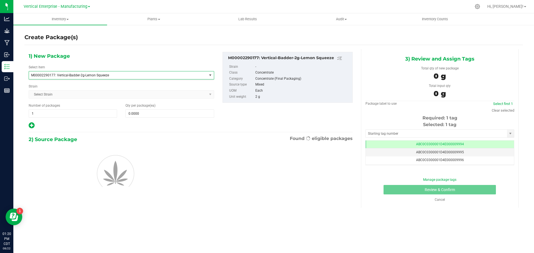
type input "0"
click at [55, 115] on input "1" at bounding box center [73, 114] width 88 height 8
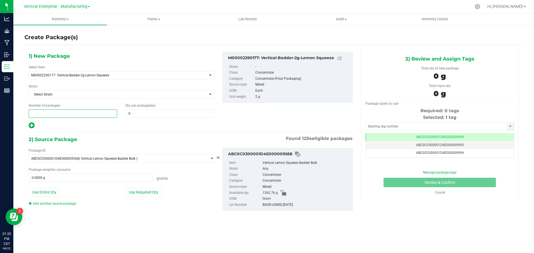
type input "2"
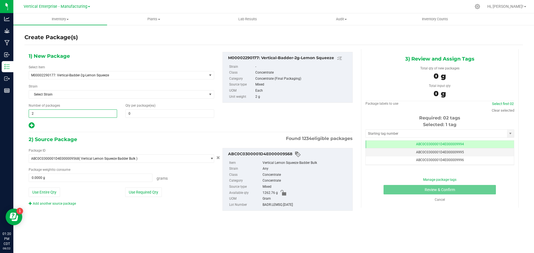
type input "2"
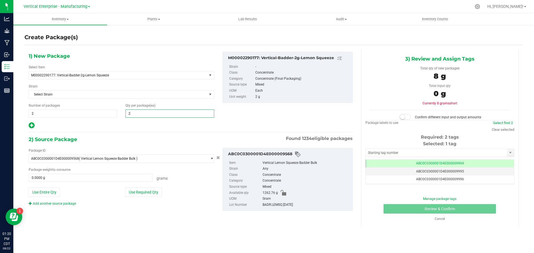
type input "20"
click at [142, 193] on button "Use Required Qty" at bounding box center [143, 192] width 37 height 9
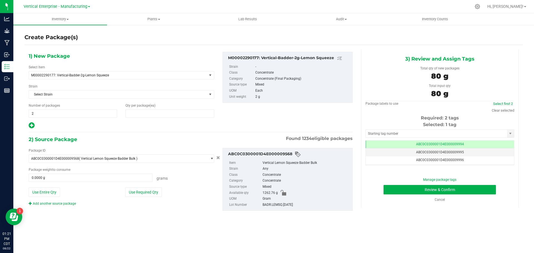
type input "20"
type input "80.0000 g"
click at [458, 152] on span "ABC0C0300001D4E000009995" at bounding box center [440, 152] width 48 height 4
click at [461, 185] on div "Manage package tags Review & Confirm Cancel" at bounding box center [440, 189] width 140 height 25
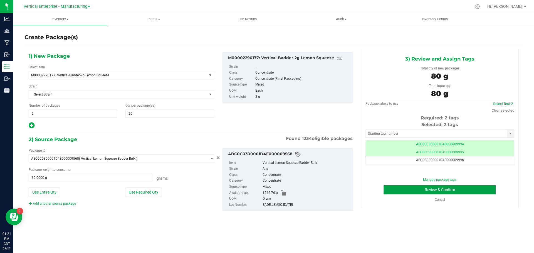
click at [461, 187] on button "Review & Confirm" at bounding box center [440, 189] width 112 height 9
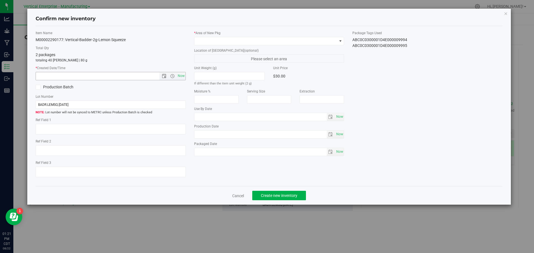
click at [182, 77] on span "Now" at bounding box center [180, 76] width 9 height 8
type input "[DATE] 1:21 PM"
click at [206, 45] on div "* Area of [GEOGRAPHIC_DATA] Location of [GEOGRAPHIC_DATA] (optional) Please sel…" at bounding box center [269, 95] width 159 height 129
click at [206, 41] on span at bounding box center [265, 41] width 143 height 8
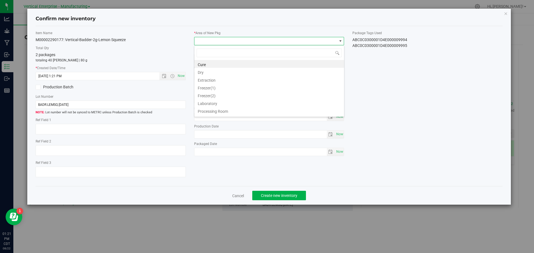
scroll to position [27807, 27665]
type input "va"
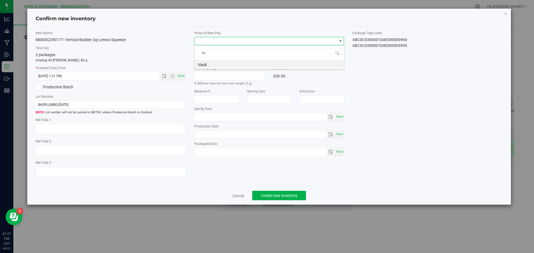
click at [214, 64] on li "Vault" at bounding box center [269, 64] width 150 height 8
click at [290, 198] on span "Create new inventory" at bounding box center [279, 196] width 36 height 4
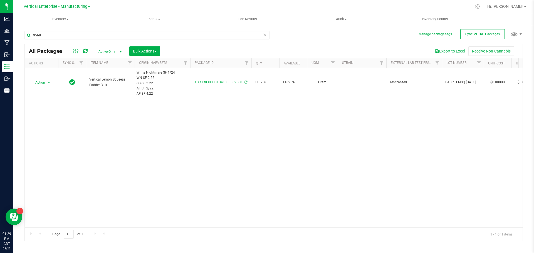
click at [37, 83] on span "Action" at bounding box center [37, 83] width 15 height 8
click at [58, 36] on input "9568" at bounding box center [146, 35] width 245 height 8
type input "9"
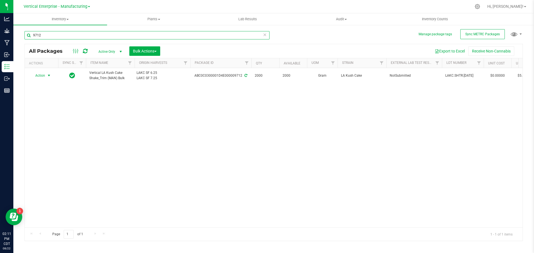
type input "9712"
click at [39, 74] on span "Action" at bounding box center [37, 76] width 15 height 8
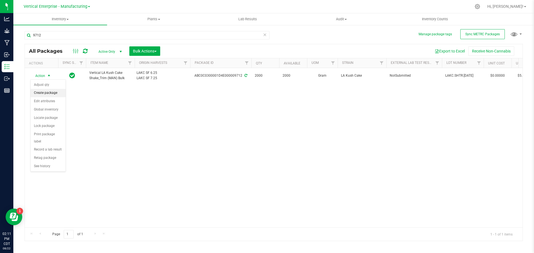
click at [36, 92] on li "Create package" at bounding box center [48, 93] width 35 height 8
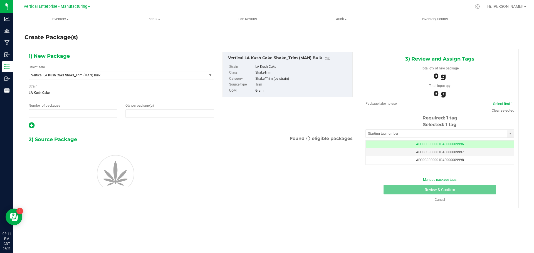
type input "1"
type input "0.0000"
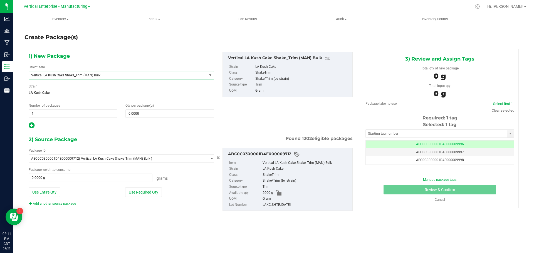
click at [88, 73] on span "Vertical LA Kush Cake Shake_Trim (MAN) Bulk" at bounding box center [118, 75] width 178 height 8
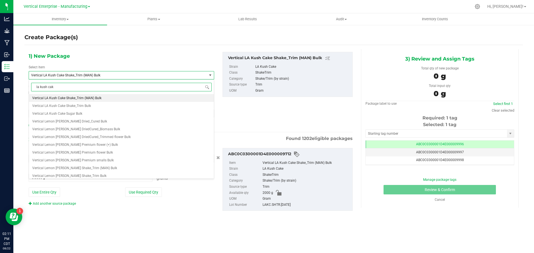
type input "la kush cake"
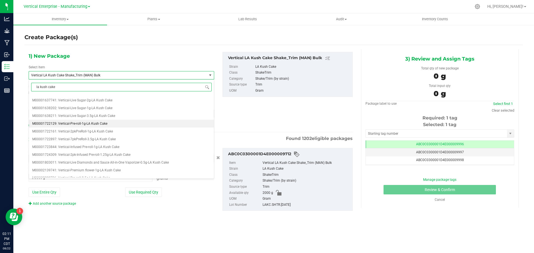
click at [93, 122] on span "M00001722129: Vertical-Pre-roll-1g-LA Kush Cake" at bounding box center [69, 124] width 75 height 4
type input "0"
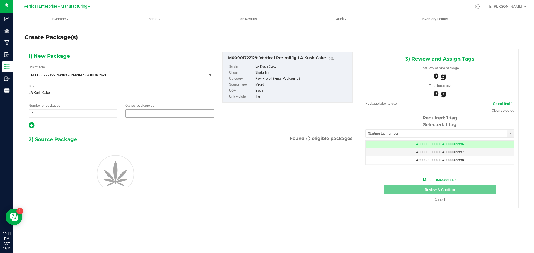
click at [139, 114] on span at bounding box center [169, 114] width 88 height 8
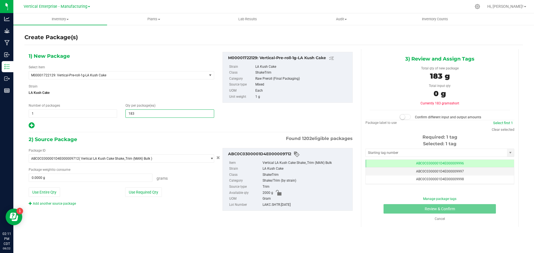
type input "1836"
type input "1,836"
click at [51, 190] on button "Use Entire Qty" at bounding box center [44, 192] width 31 height 9
type input "2000.0000 g"
click at [404, 117] on small at bounding box center [402, 117] width 5 height 5
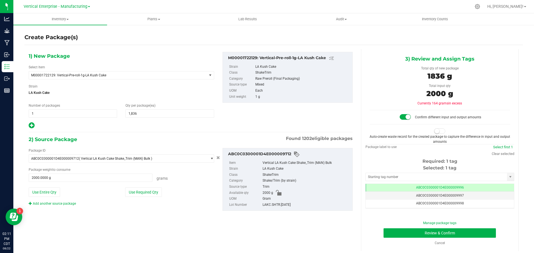
click at [434, 132] on small at bounding box center [436, 131] width 5 height 5
click at [468, 234] on button "Review & Confirm" at bounding box center [440, 233] width 112 height 9
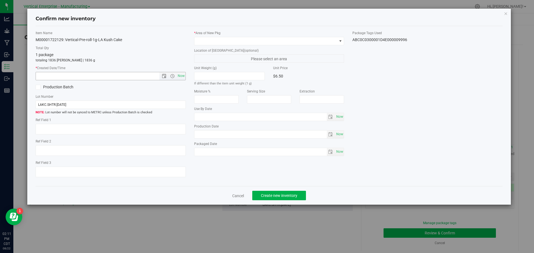
click at [177, 75] on span "Now" at bounding box center [180, 76] width 9 height 8
type input "8/22/2025 2:11 PM"
click at [37, 87] on icon at bounding box center [38, 87] width 4 height 0
click at [0, 0] on input "Production Batch" at bounding box center [0, 0] width 0 height 0
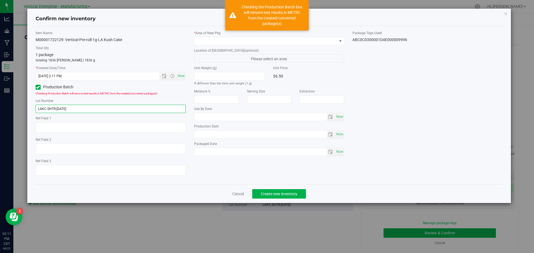
click at [93, 108] on input "LAKC.SHTR.8.14.25" at bounding box center [111, 109] width 150 height 8
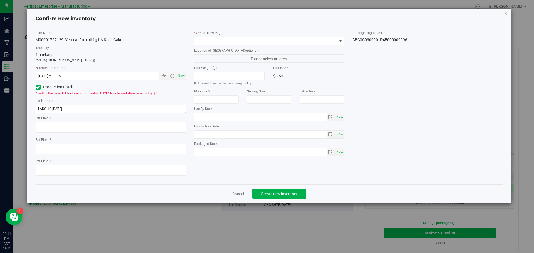
type input "LAKC.1G.8.22.25"
click at [219, 35] on label "* Area of New Pkg" at bounding box center [269, 33] width 150 height 5
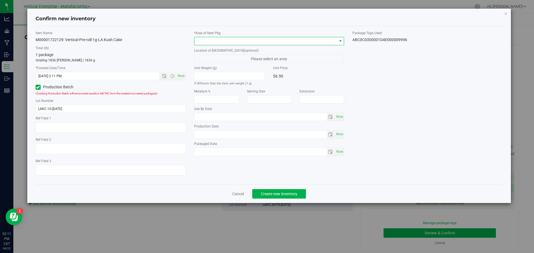
click at [211, 42] on span at bounding box center [265, 41] width 143 height 8
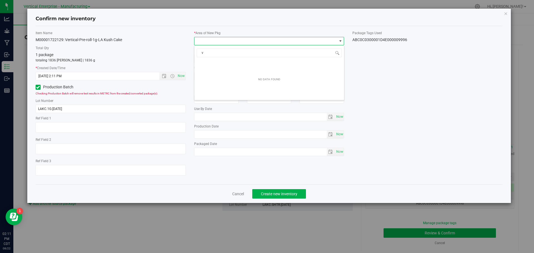
type input "va"
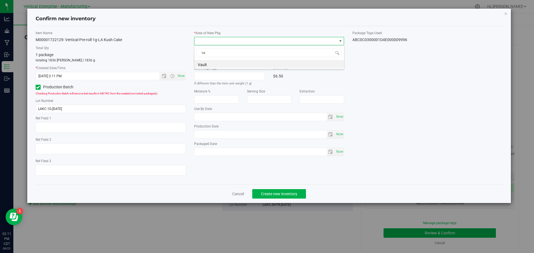
click at [218, 62] on li "Vault" at bounding box center [269, 64] width 150 height 8
click at [289, 192] on span "Create new inventory" at bounding box center [279, 194] width 36 height 4
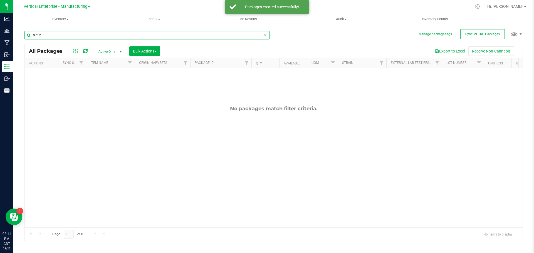
drag, startPoint x: 63, startPoint y: 36, endPoint x: 34, endPoint y: 36, distance: 29.5
click at [34, 36] on input "9712" at bounding box center [146, 35] width 245 height 8
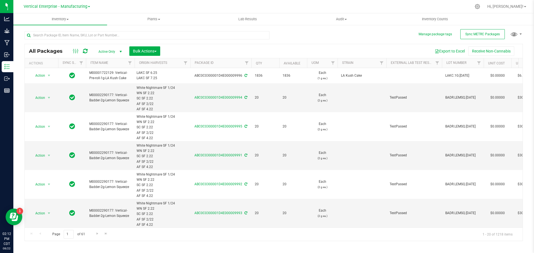
click at [229, 74] on div "ABC0C0300001D4E000009996" at bounding box center [220, 75] width 63 height 5
click at [36, 75] on span "Action" at bounding box center [37, 76] width 15 height 8
click at [48, 126] on li "Lock package" at bounding box center [48, 126] width 35 height 8
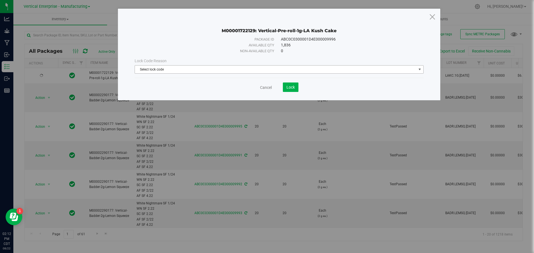
click at [194, 68] on span "Select lock code" at bounding box center [275, 70] width 281 height 8
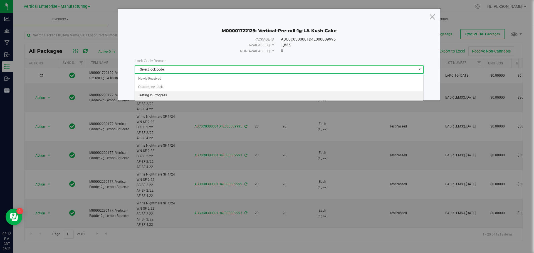
click at [191, 95] on li "Testing In Progress" at bounding box center [279, 96] width 288 height 8
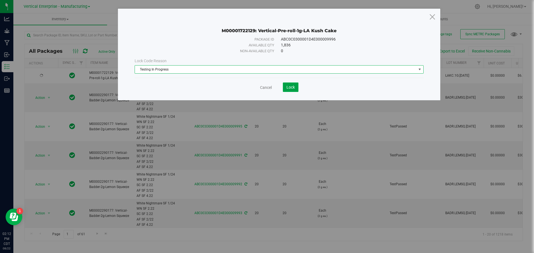
click at [291, 90] on button "Lock" at bounding box center [291, 87] width 16 height 9
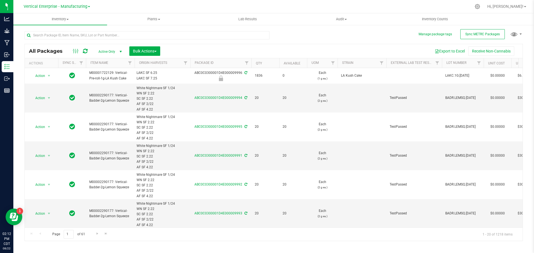
click at [212, 72] on div "ABC0C0300001D4E000009996" at bounding box center [220, 75] width 63 height 11
click at [217, 73] on div "ABC0C0300001D4E000009996" at bounding box center [220, 75] width 63 height 11
copy div "ABC0C0300001D4E000009996"
click at [53, 30] on div at bounding box center [148, 35] width 249 height 18
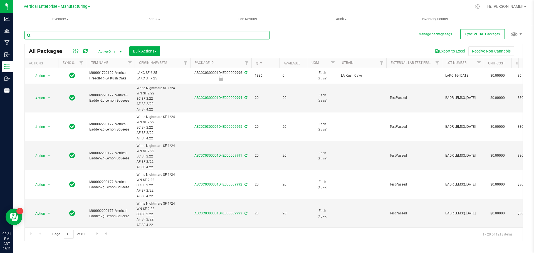
click at [49, 39] on input "text" at bounding box center [146, 35] width 245 height 8
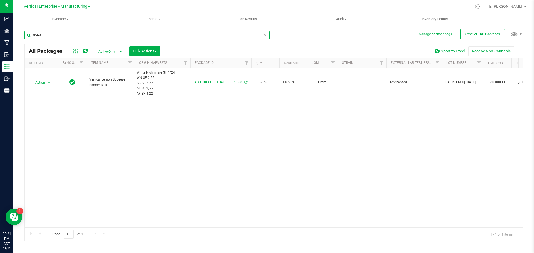
type input "9568"
click at [42, 81] on span "Action" at bounding box center [37, 83] width 15 height 8
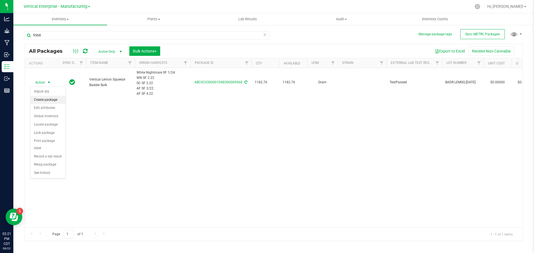
click at [43, 99] on li "Create package" at bounding box center [48, 100] width 35 height 8
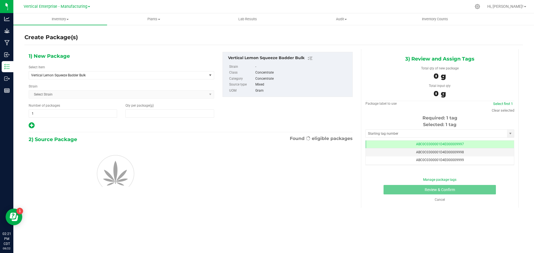
type input "0.0000"
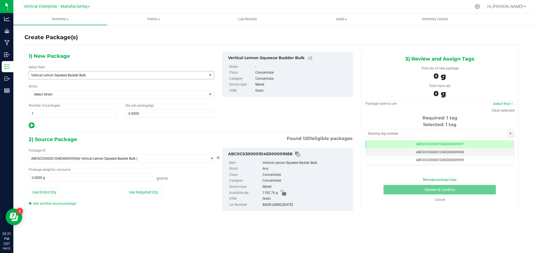
click at [82, 74] on span "Vertical Lemon Squeeze Badder Bulk" at bounding box center [114, 75] width 167 height 4
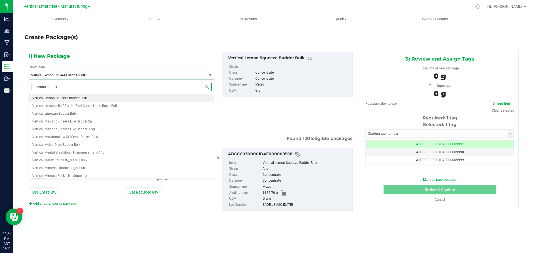
scroll to position [0, 0]
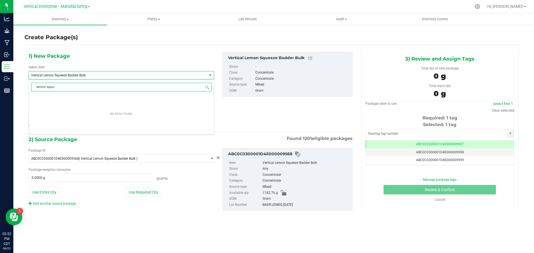
type input "lemon squ"
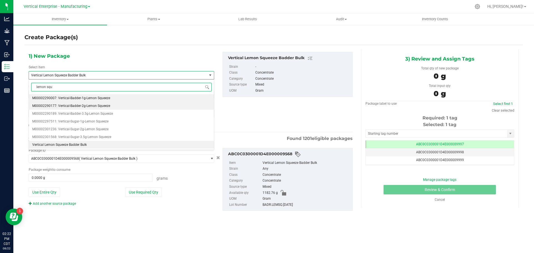
click at [81, 104] on span "M00002290177: Vertical-Badder-2g-Lemon Squeeze" at bounding box center [71, 106] width 78 height 4
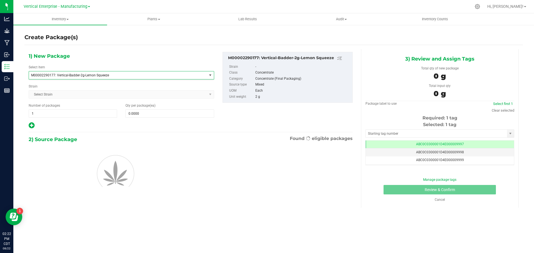
type input "0"
click at [41, 115] on span "1 1" at bounding box center [73, 114] width 88 height 8
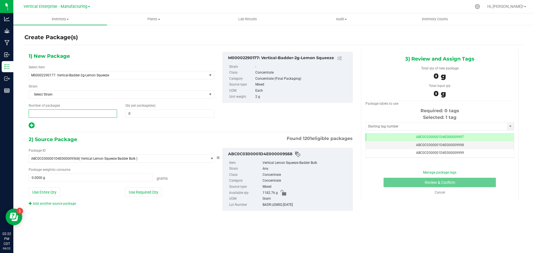
type input "3"
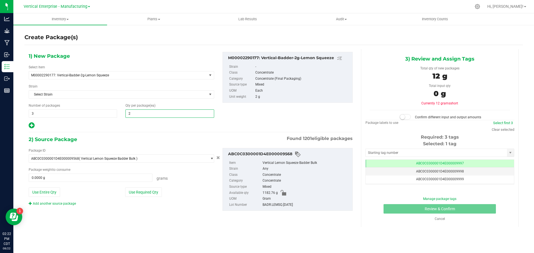
type input "20"
click at [132, 194] on button "Use Required Qty" at bounding box center [143, 192] width 37 height 9
type input "120.0000 g"
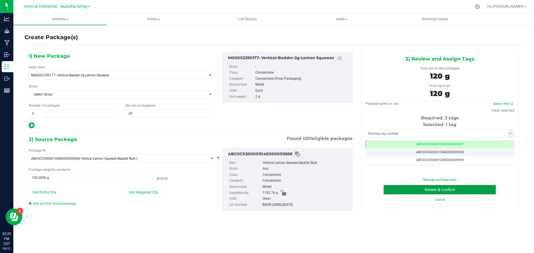
click at [437, 191] on button "Review & Confirm" at bounding box center [440, 189] width 112 height 9
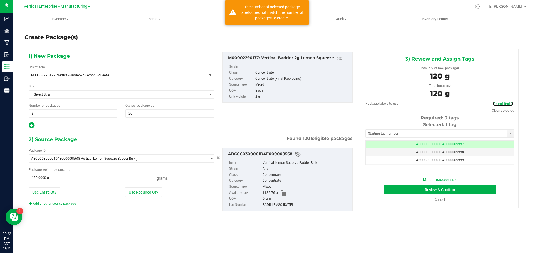
click at [505, 105] on link "Select first 3" at bounding box center [503, 104] width 20 height 4
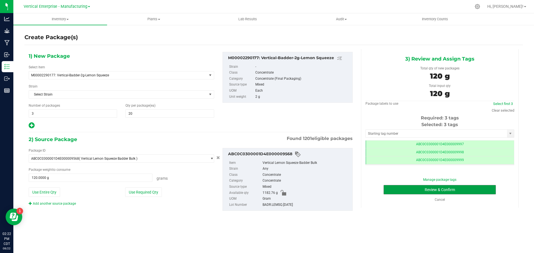
click at [458, 187] on button "Review & Confirm" at bounding box center [440, 189] width 112 height 9
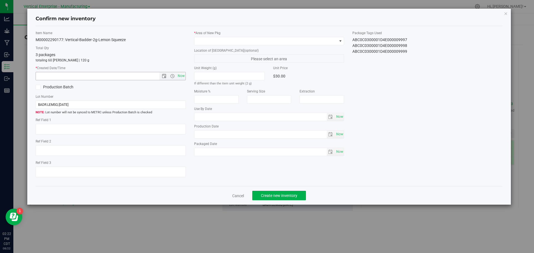
click at [181, 78] on span "Now" at bounding box center [180, 76] width 9 height 8
type input "8/22/2025 2:22 PM"
click at [203, 43] on span at bounding box center [265, 41] width 143 height 8
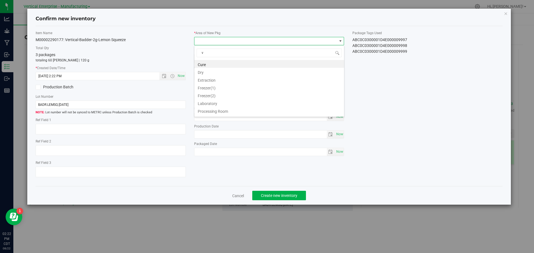
type input "va"
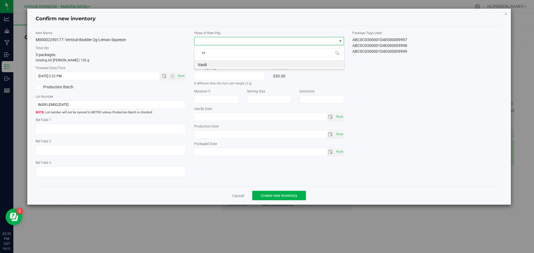
click at [221, 61] on li "Vault" at bounding box center [269, 64] width 150 height 8
click at [286, 196] on span "Create new inventory" at bounding box center [279, 196] width 36 height 4
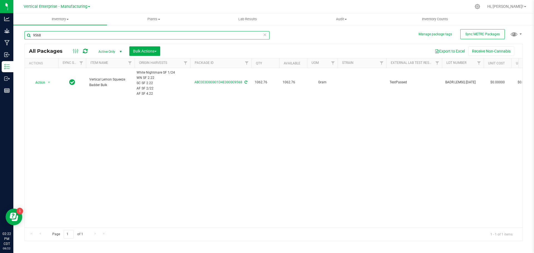
drag, startPoint x: 51, startPoint y: 34, endPoint x: 0, endPoint y: 37, distance: 51.2
click at [0, 37] on div "Analytics Grow Manufacturing Inbound Inventory Outbound Reports 02:22 PM CDT 08…" at bounding box center [267, 126] width 534 height 253
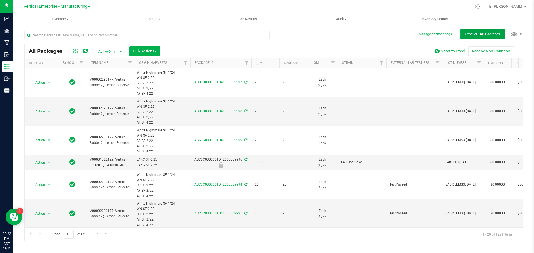
click at [481, 34] on span "Sync METRC Packages" at bounding box center [482, 34] width 34 height 4
